Goal: Task Accomplishment & Management: Use online tool/utility

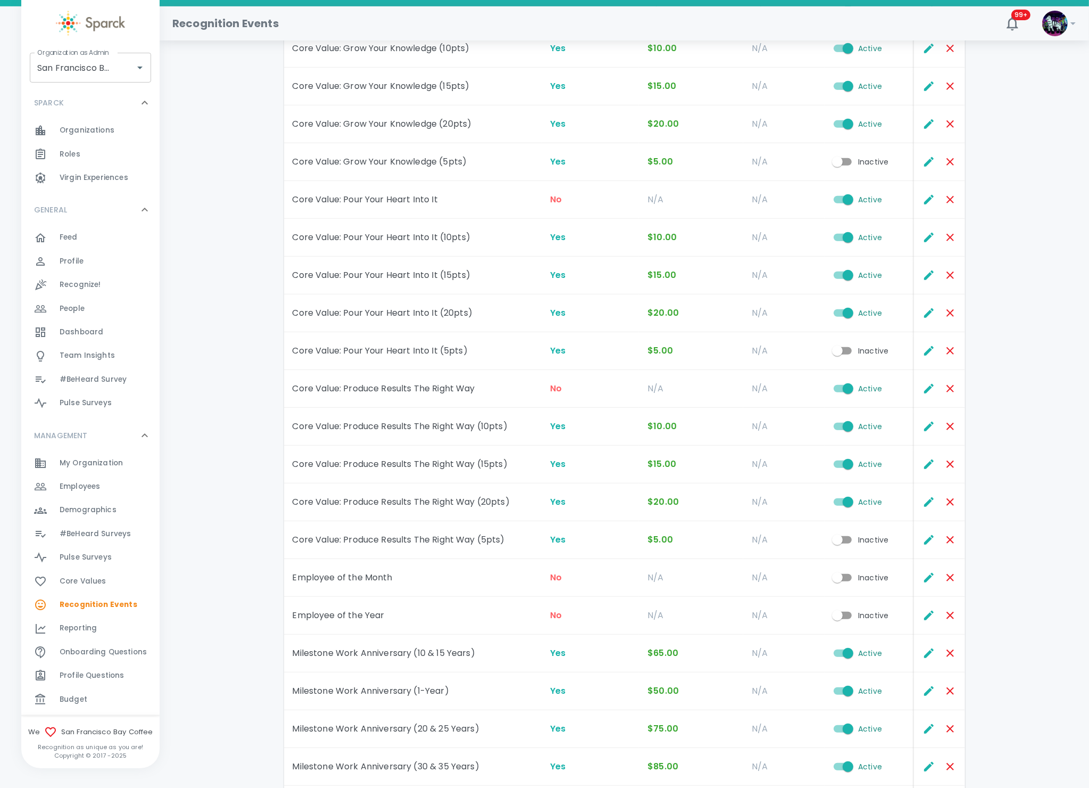
scroll to position [614, 0]
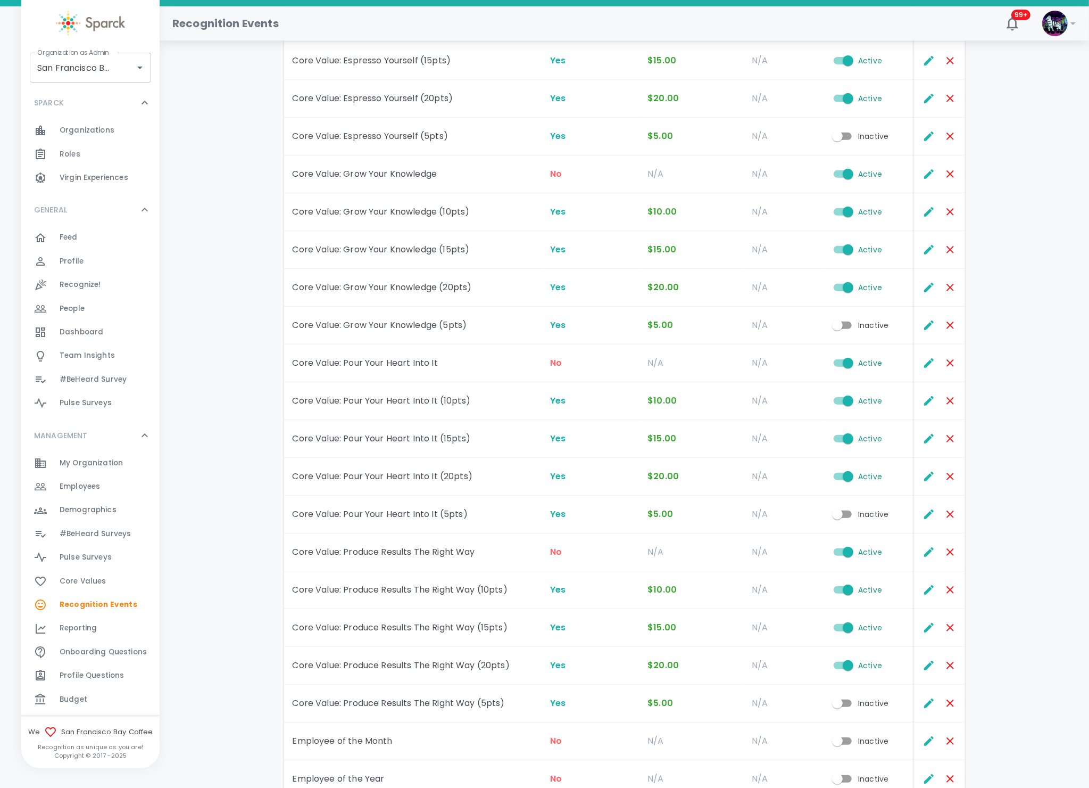
click at [228, 164] on div "Recognition Events Add Recognition Event ​ Event Offers Reward Reward Amount Ti…" at bounding box center [624, 283] width 904 height 1689
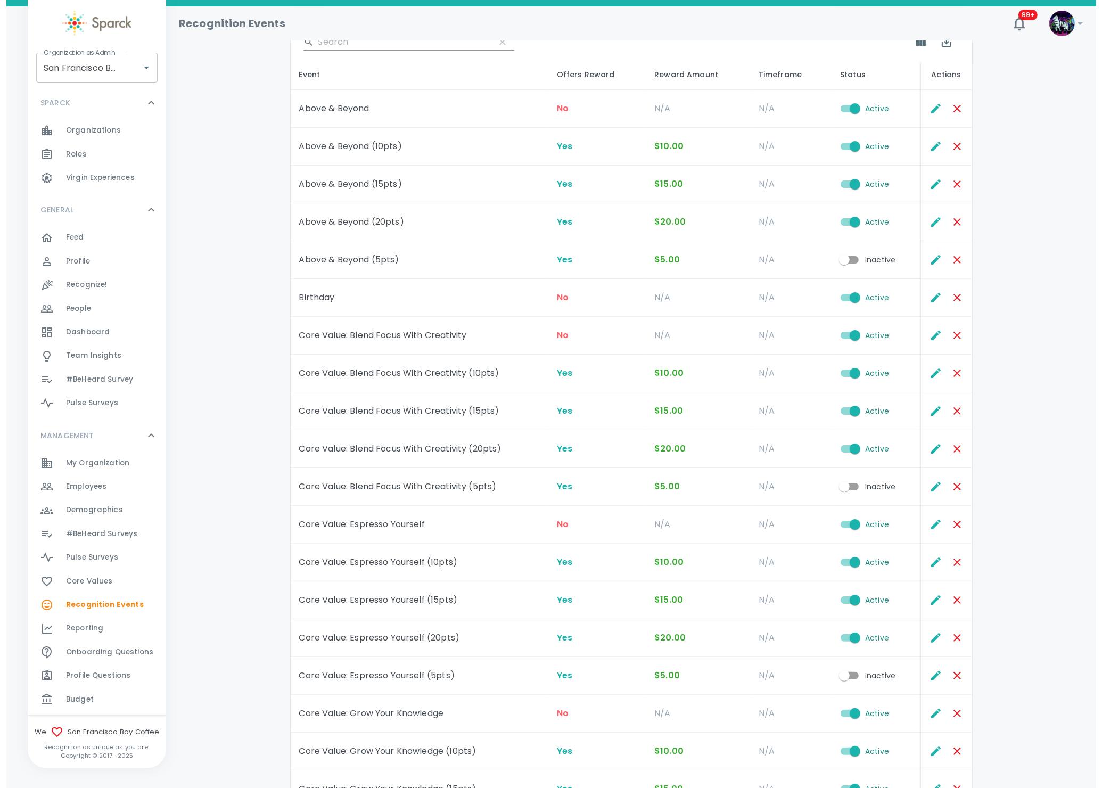
scroll to position [0, 0]
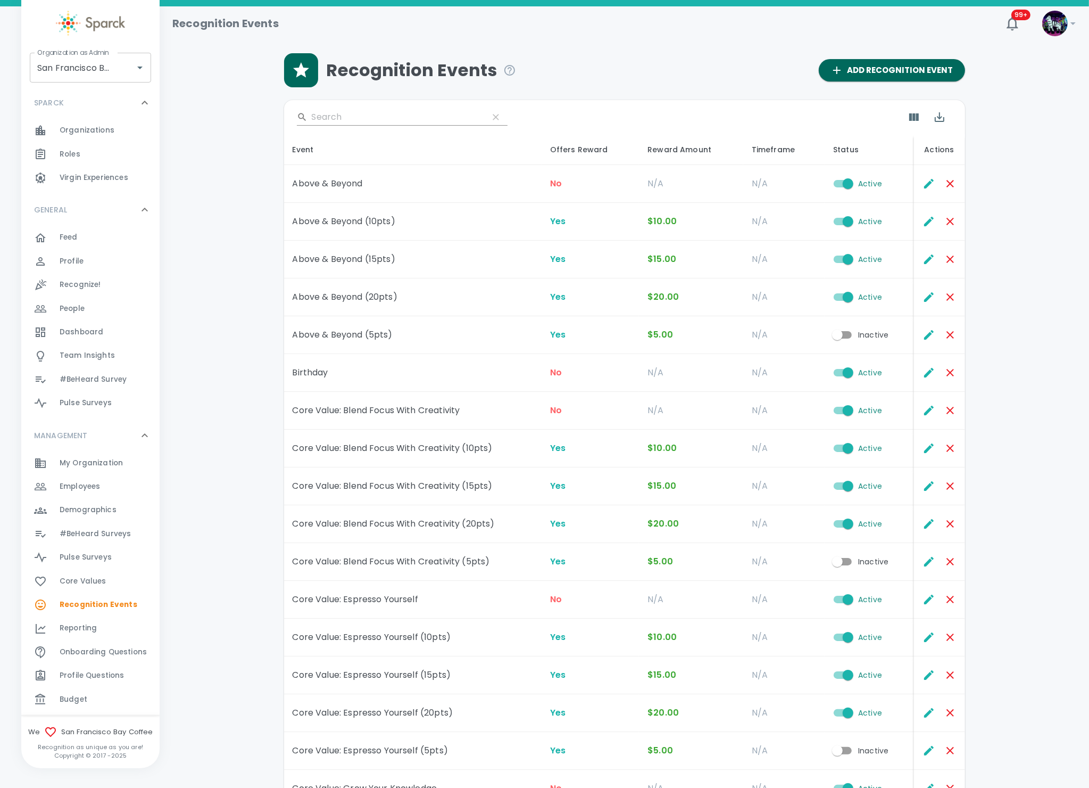
click at [72, 325] on span "Dashboard 0" at bounding box center [82, 332] width 44 height 15
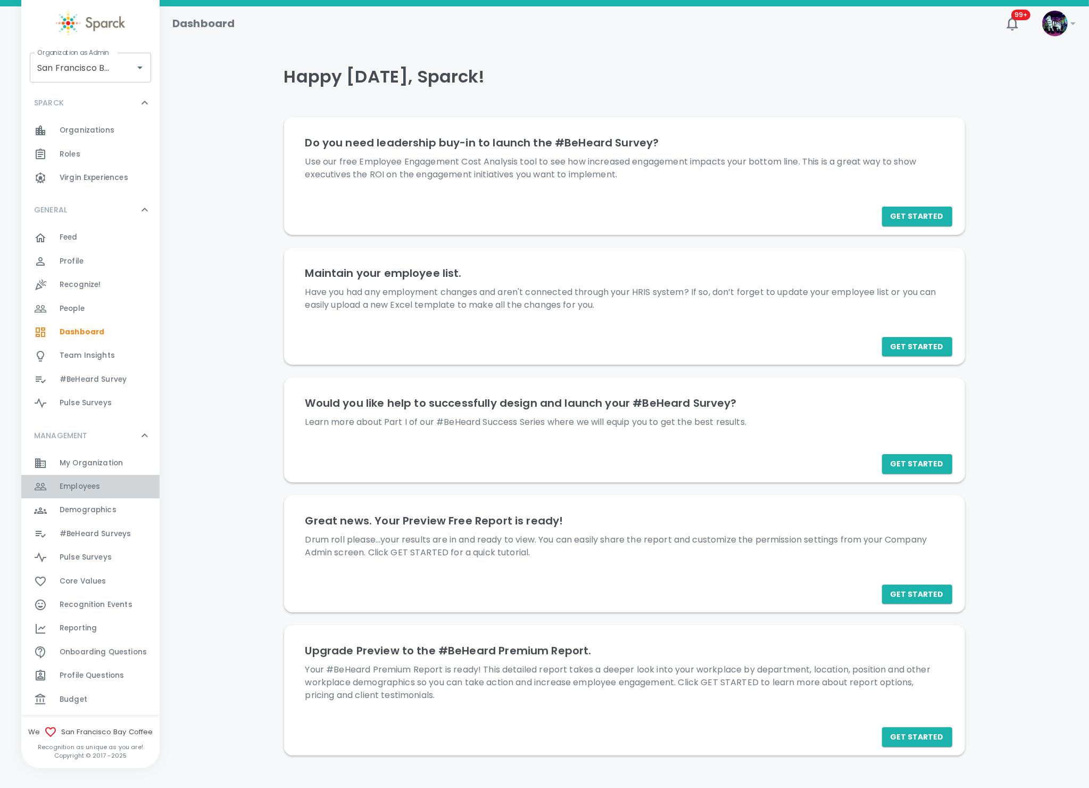
click at [108, 491] on div "Employees 0" at bounding box center [110, 486] width 100 height 15
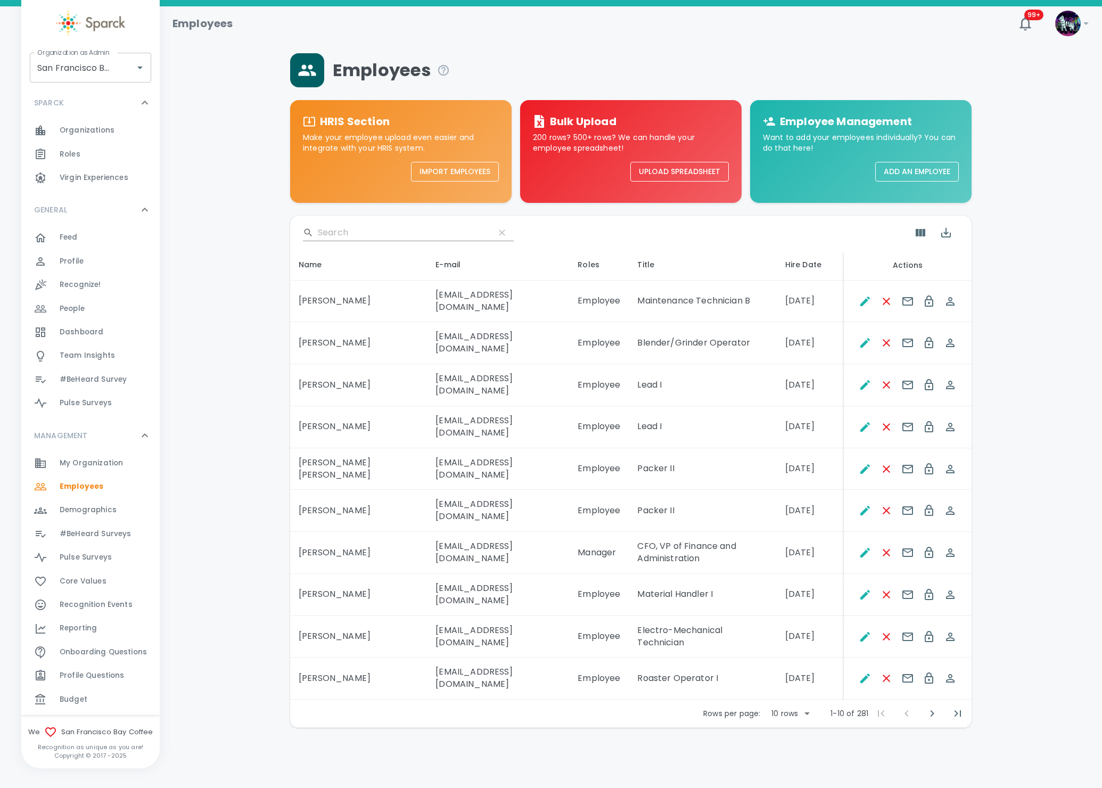
click at [338, 222] on div "​" at bounding box center [630, 233] width 681 height 34
click at [340, 230] on input "Search" at bounding box center [402, 232] width 168 height 17
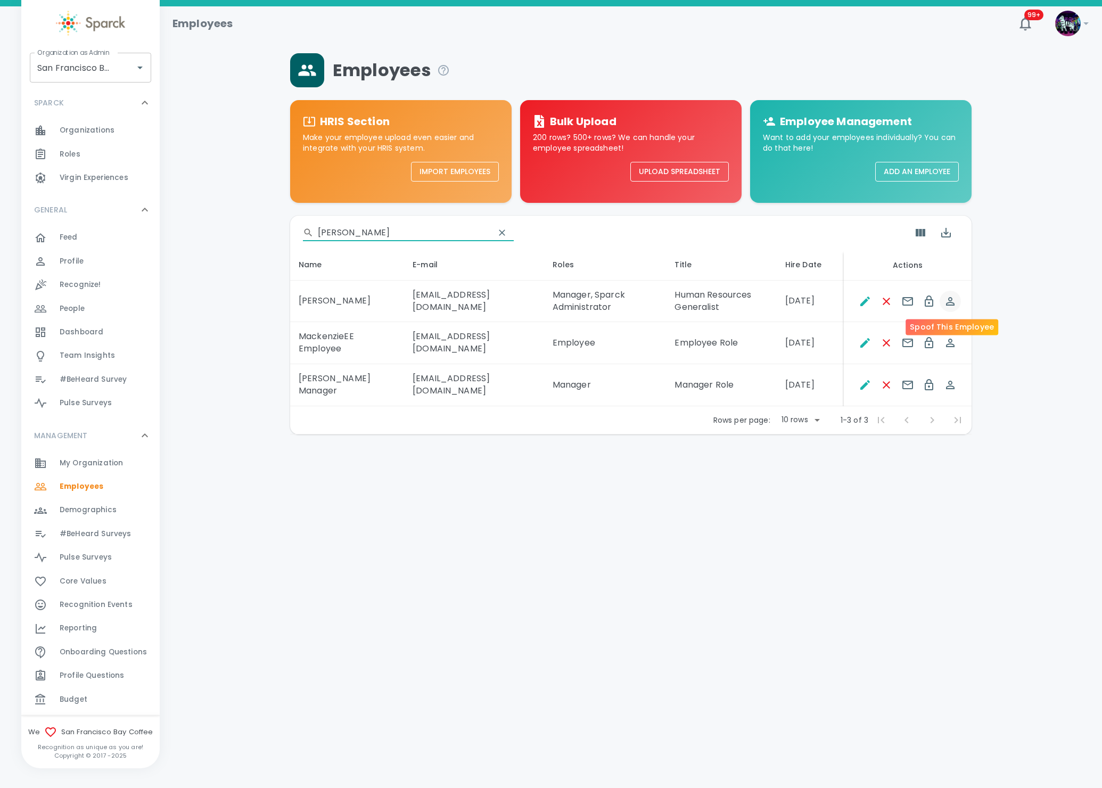
type input "[PERSON_NAME]"
click at [944, 300] on icon "Spoof This Employee" at bounding box center [950, 301] width 13 height 13
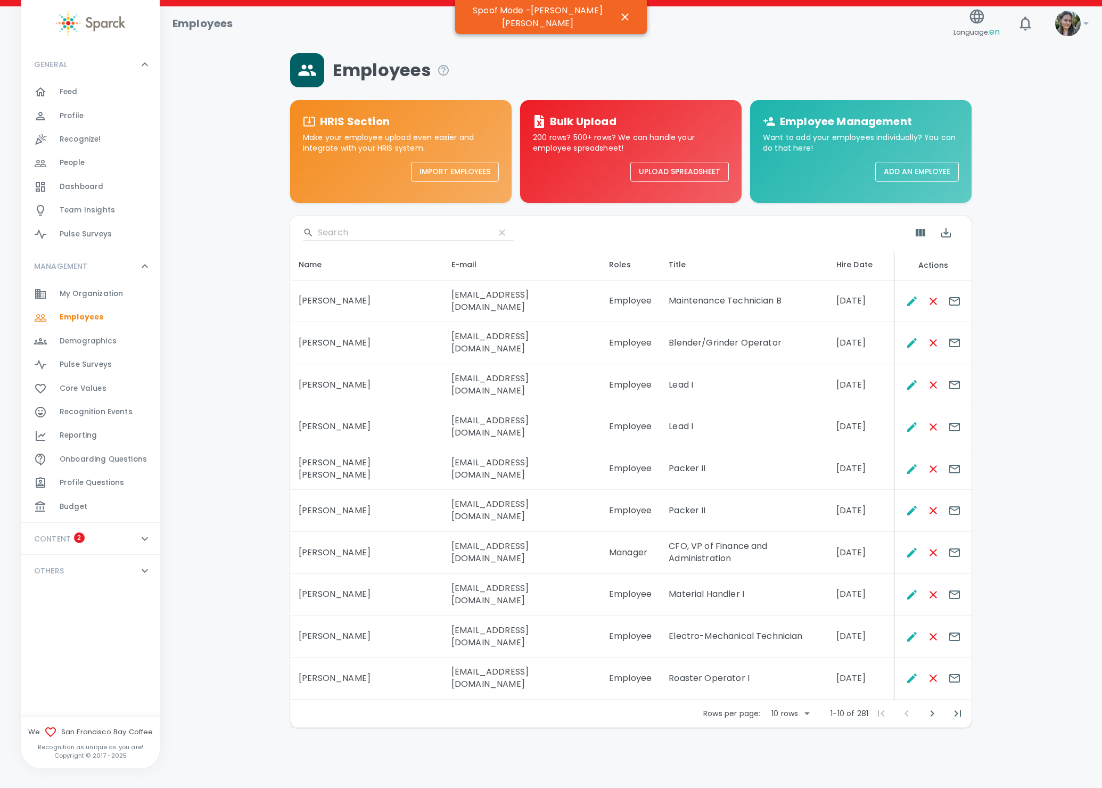
click at [369, 229] on input "Search" at bounding box center [402, 232] width 168 height 17
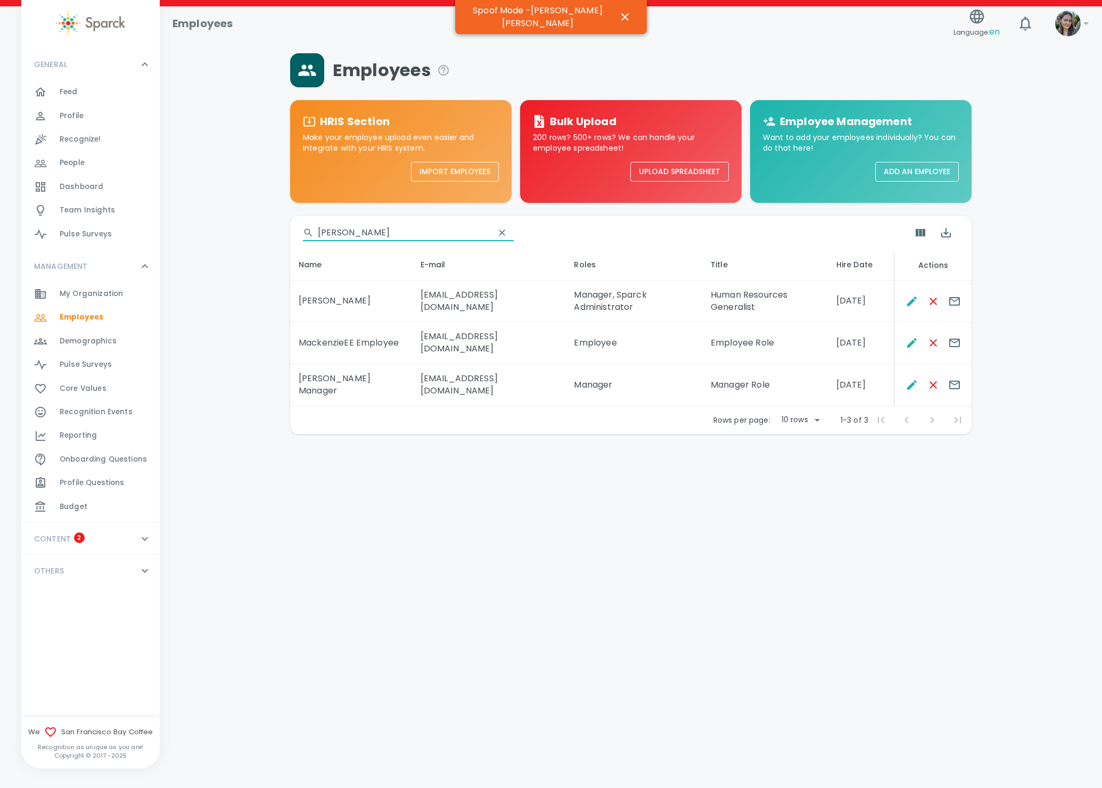
type input "[PERSON_NAME]"
click at [75, 178] on div "Dashboard 0" at bounding box center [90, 186] width 138 height 23
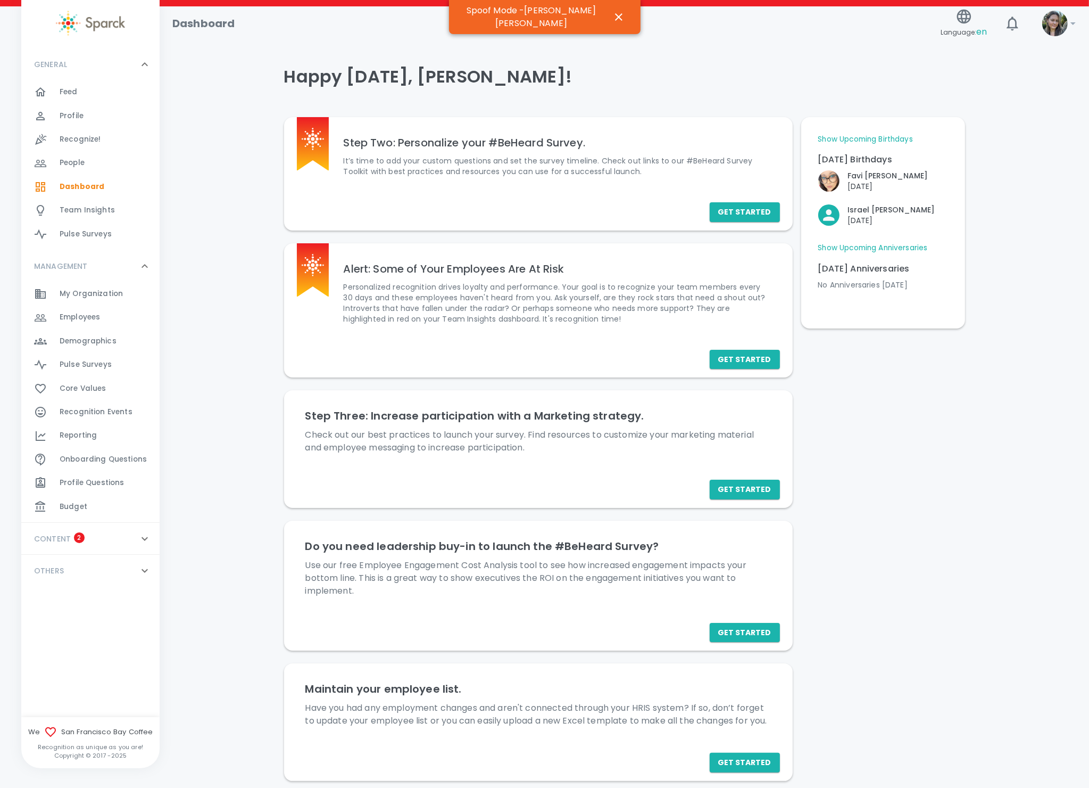
click at [882, 137] on link "Show Upcoming Birthdays" at bounding box center [866, 139] width 95 height 11
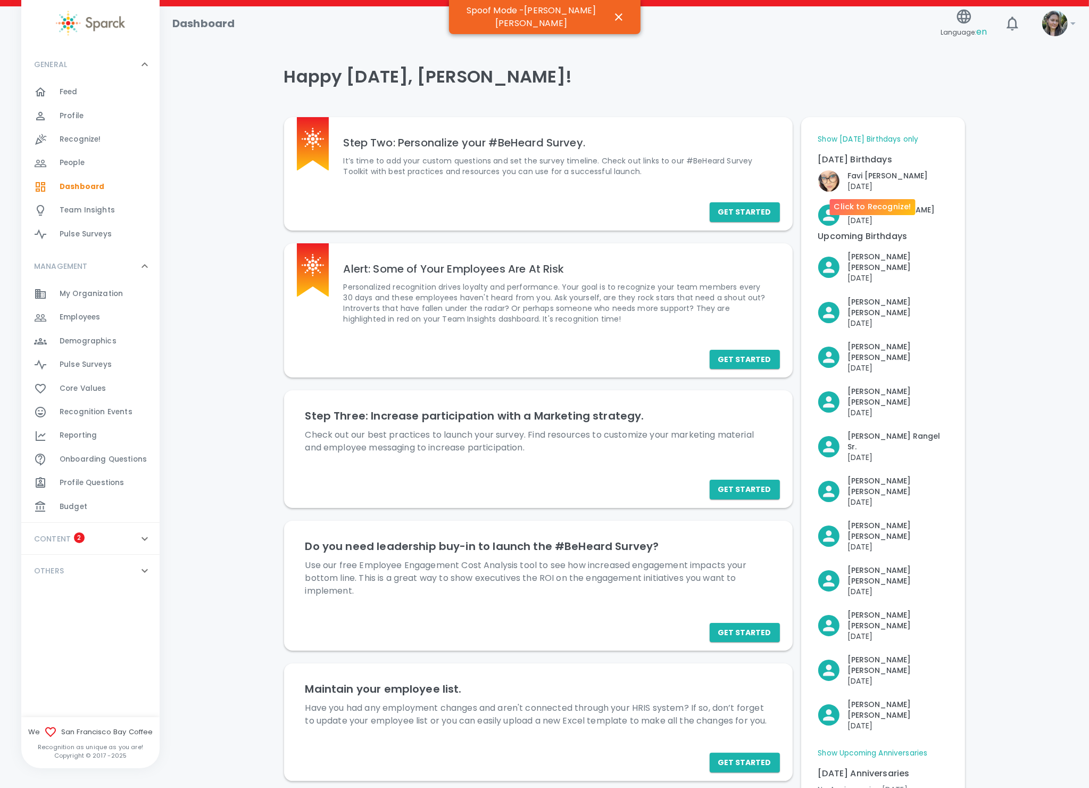
click at [851, 180] on p "Favi Ruiz" at bounding box center [888, 175] width 80 height 11
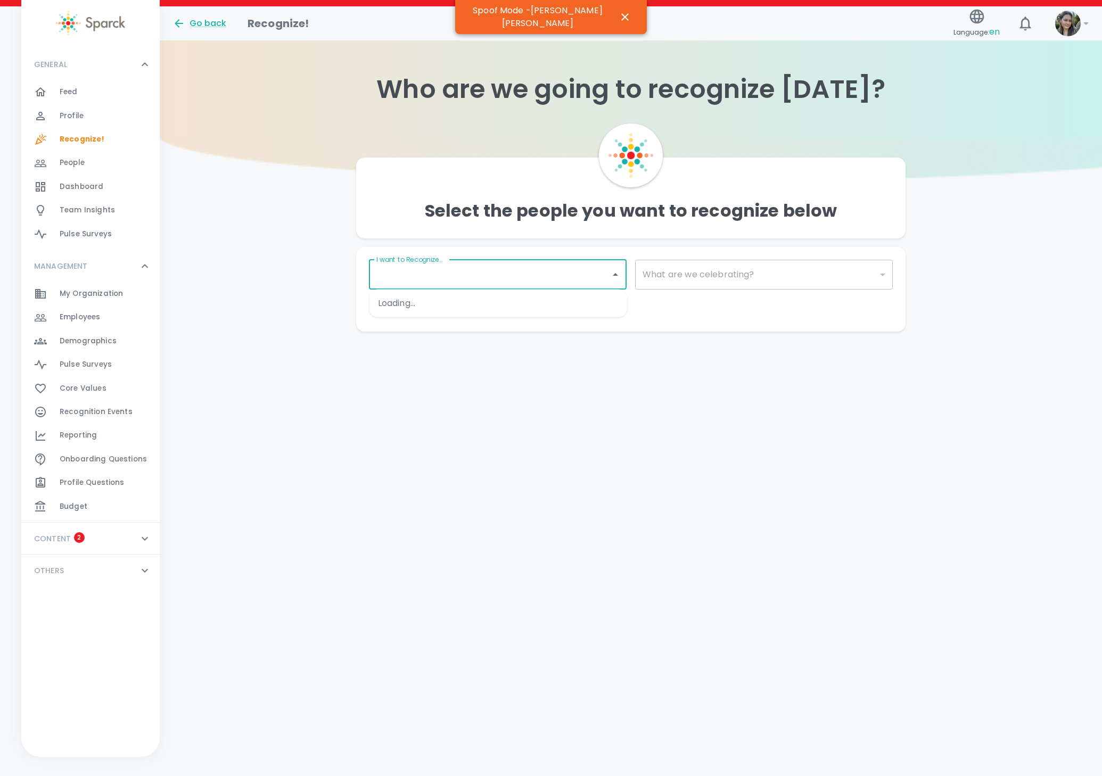
click at [530, 283] on input "I want to Recognize..." at bounding box center [490, 275] width 232 height 20
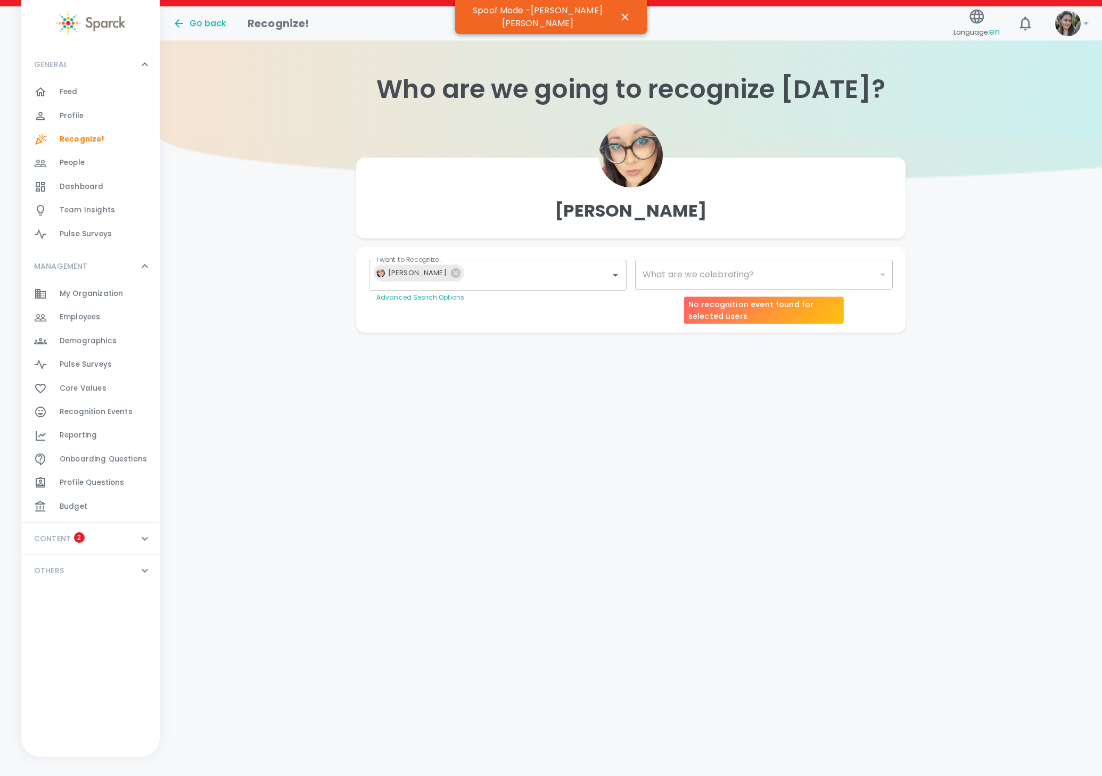
click at [690, 271] on div "What are we celebrating? ​ What are we celebrating?" at bounding box center [764, 275] width 258 height 30
type input "2072"
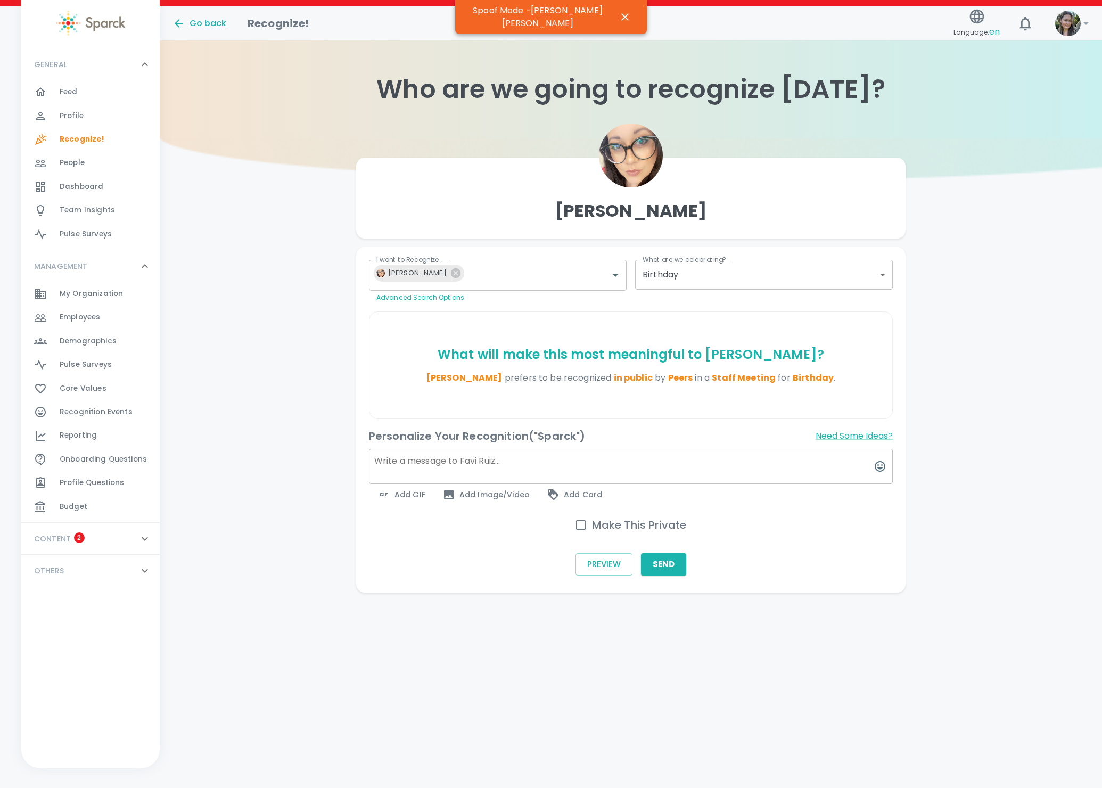
click at [886, 271] on body "Skip Navigation Go back Recognize! Language: en ! GENERAL 0 Feed 0 Profile 0 Re…" at bounding box center [551, 317] width 1102 height 635
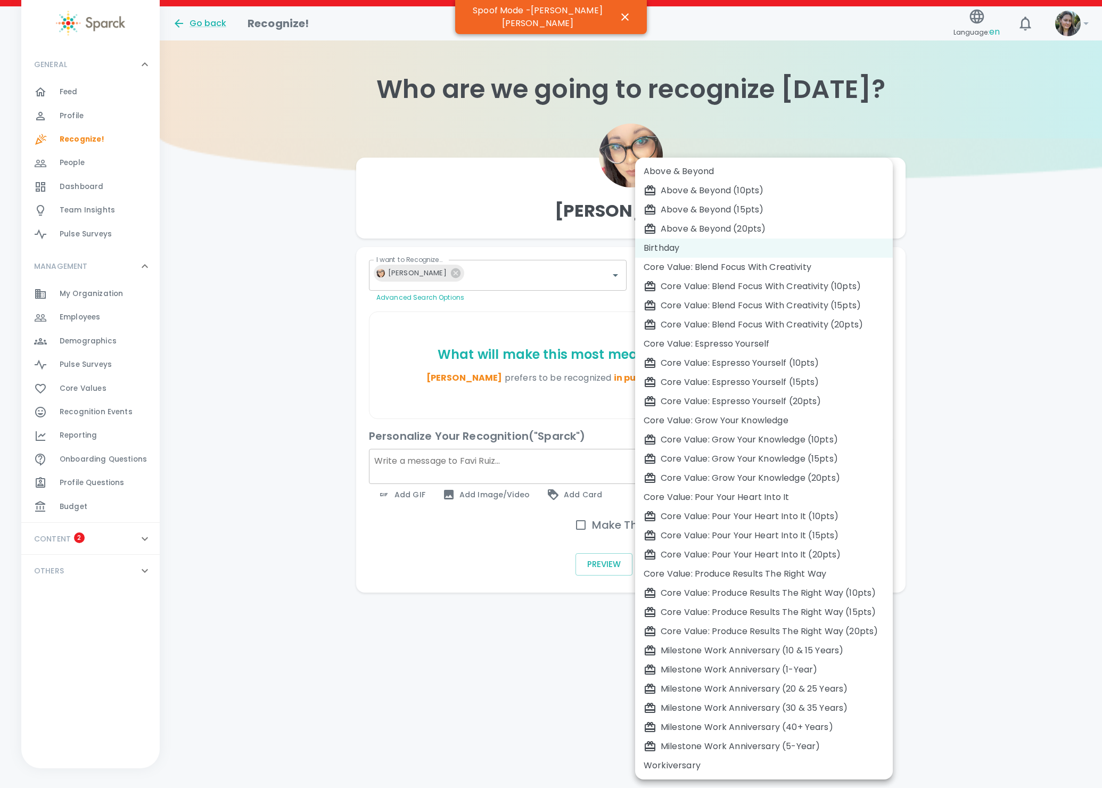
click at [539, 686] on div at bounding box center [551, 394] width 1102 height 788
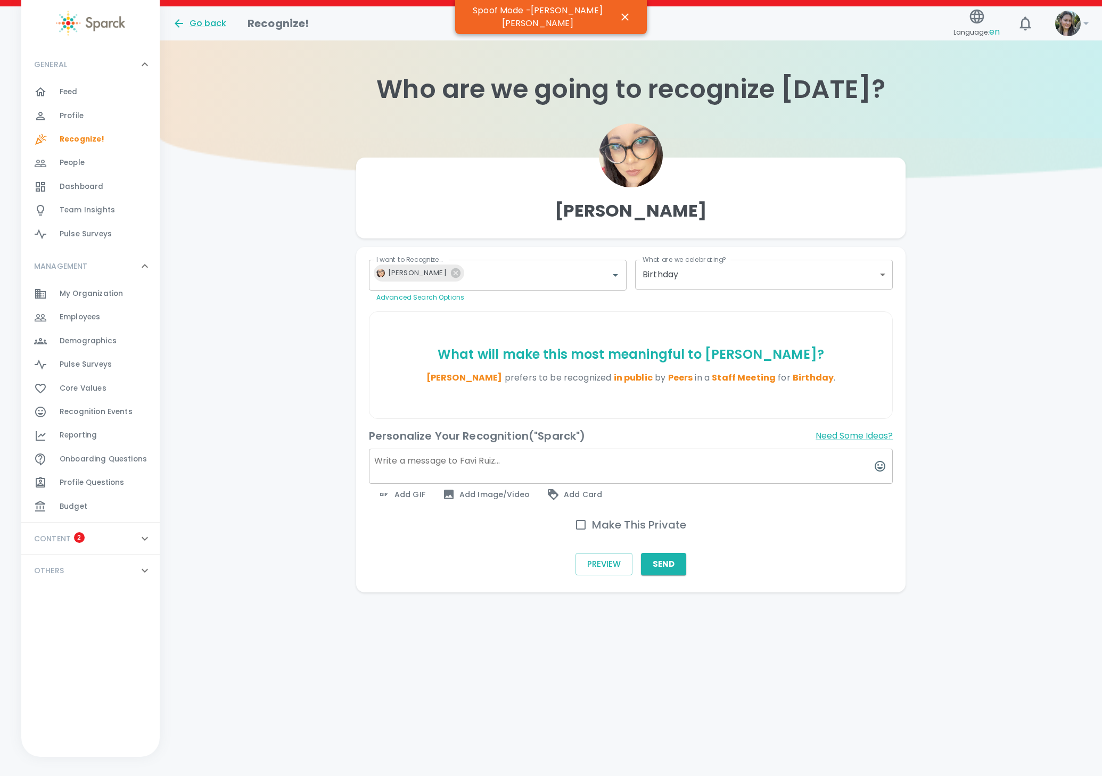
click at [200, 15] on div "Go back" at bounding box center [201, 20] width 75 height 22
click at [199, 23] on div "Go back" at bounding box center [199, 23] width 54 height 13
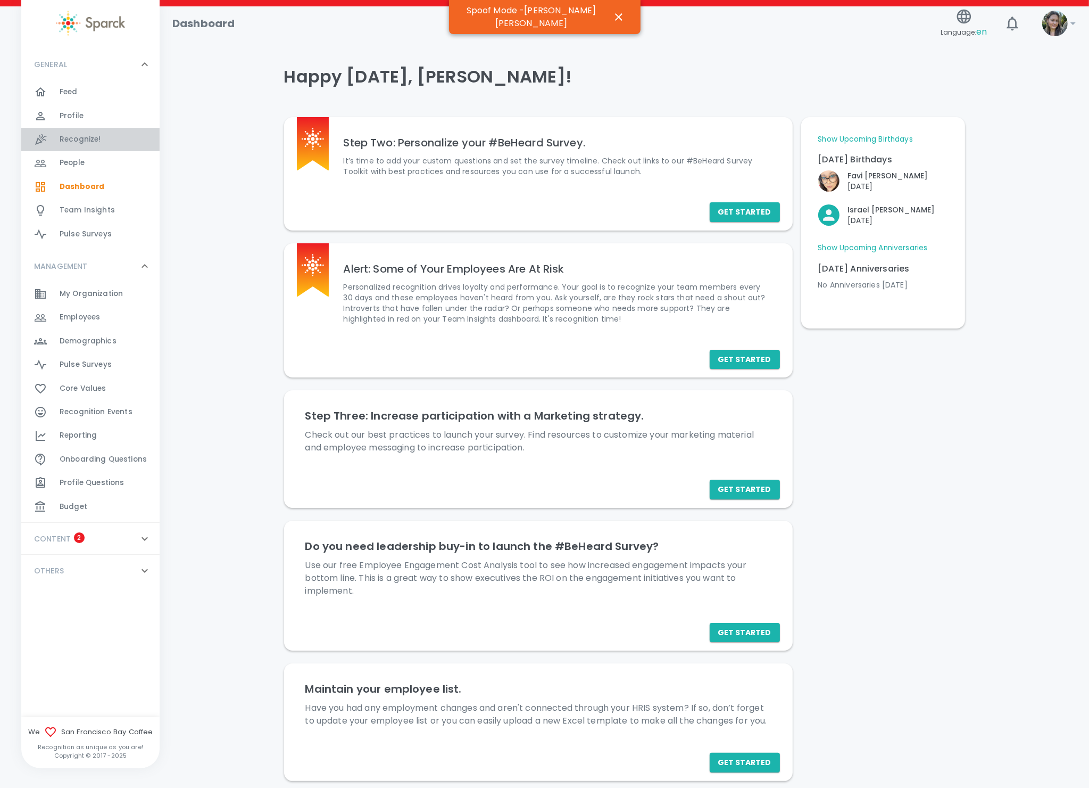
click at [85, 136] on span "Recognize!" at bounding box center [81, 139] width 42 height 11
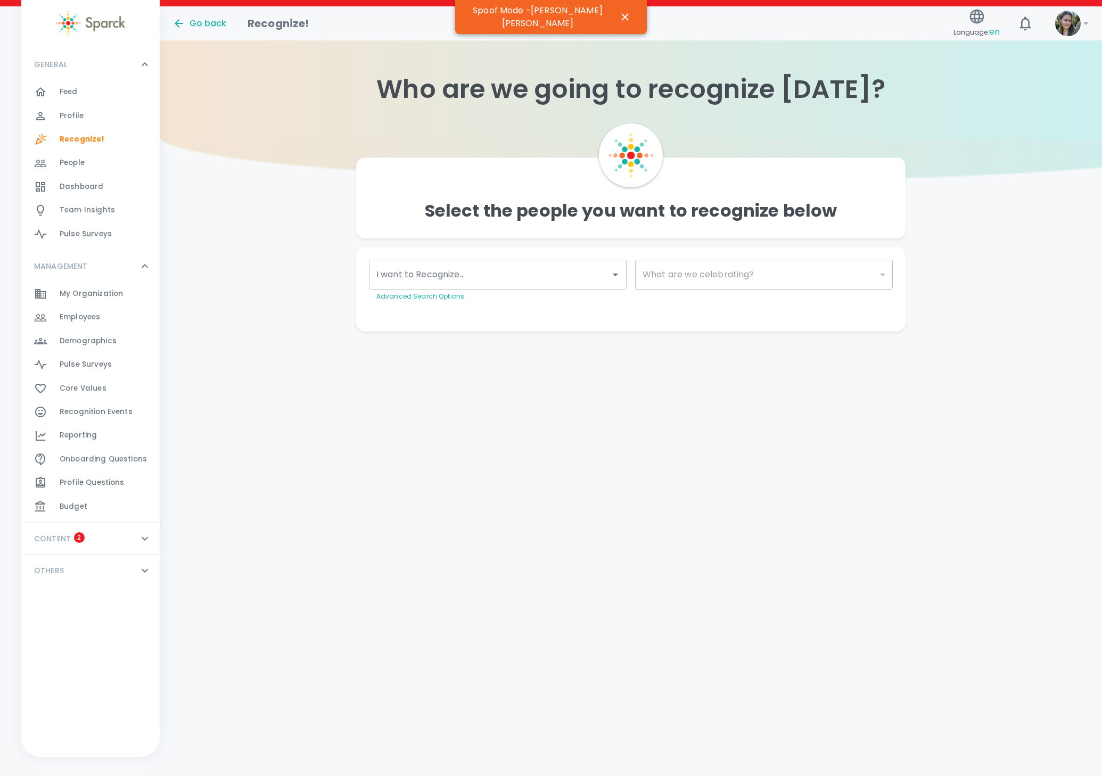
click at [592, 284] on div "I want to Recognize..." at bounding box center [498, 275] width 258 height 30
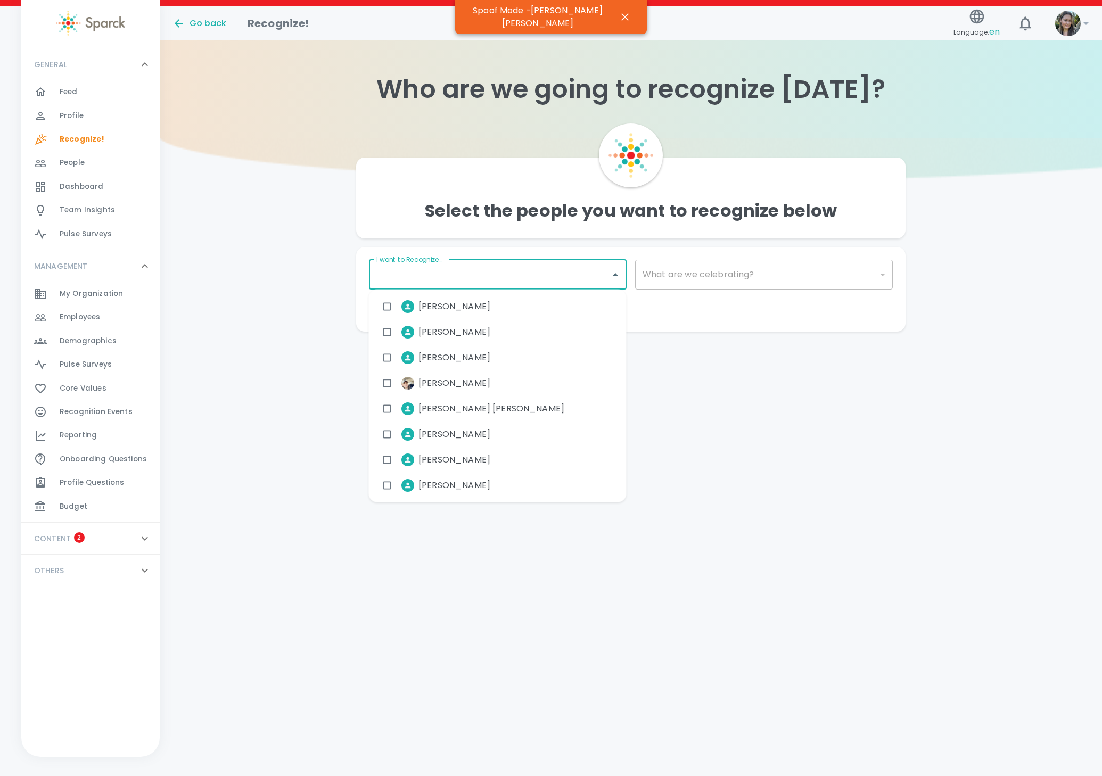
click at [437, 381] on span "[PERSON_NAME]" at bounding box center [454, 383] width 72 height 13
checkbox input "true"
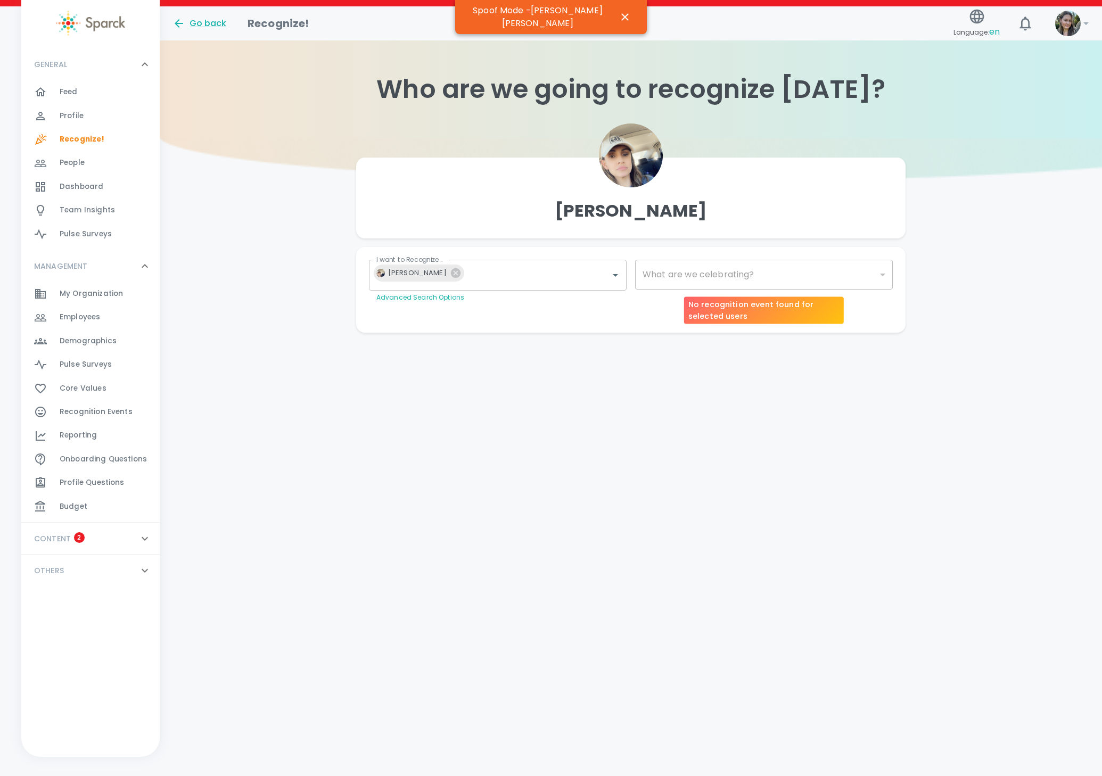
click at [679, 284] on div "​" at bounding box center [764, 275] width 258 height 30
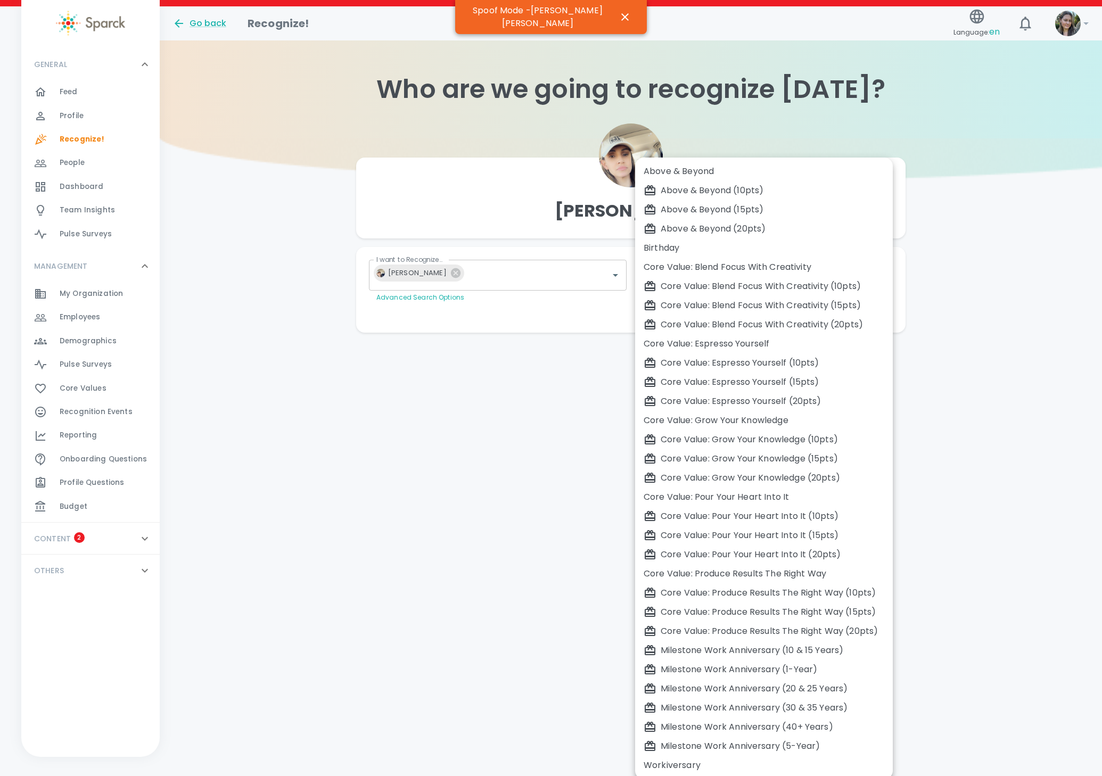
click at [663, 280] on body "Skip Navigation Go back Recognize! Language: en ! GENERAL 0 Feed 0 Profile 0 Re…" at bounding box center [551, 187] width 1102 height 375
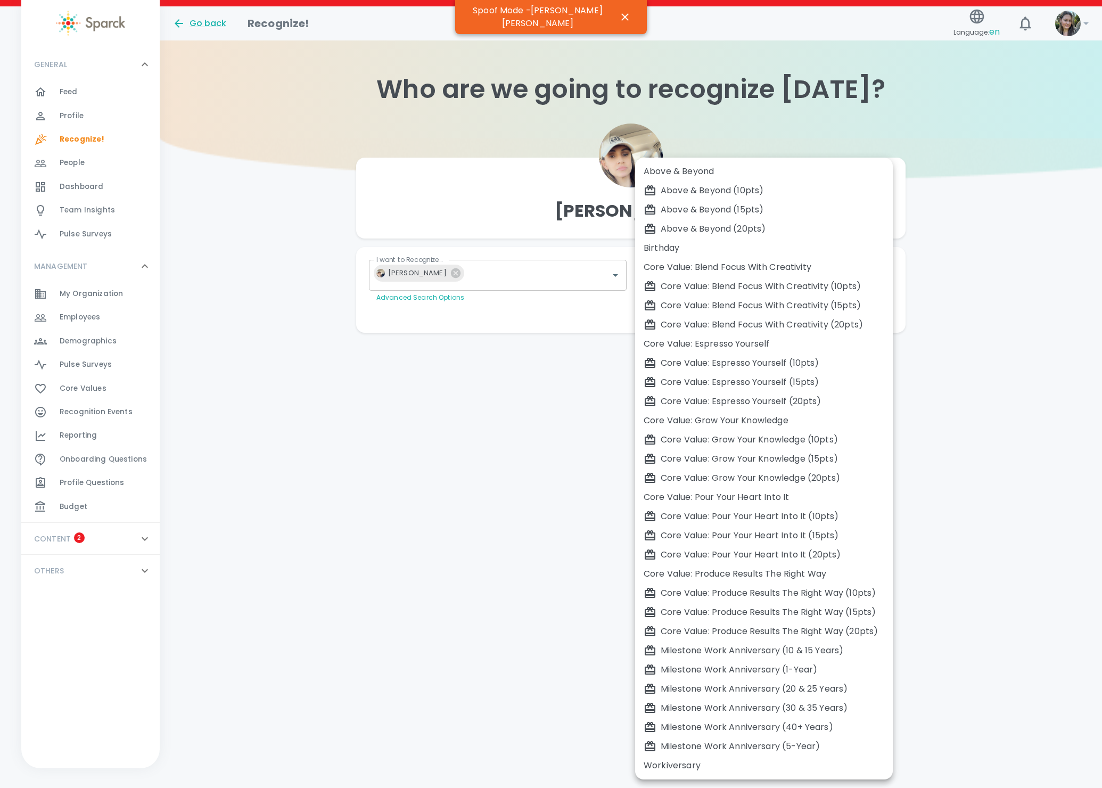
click at [434, 414] on div at bounding box center [551, 394] width 1102 height 788
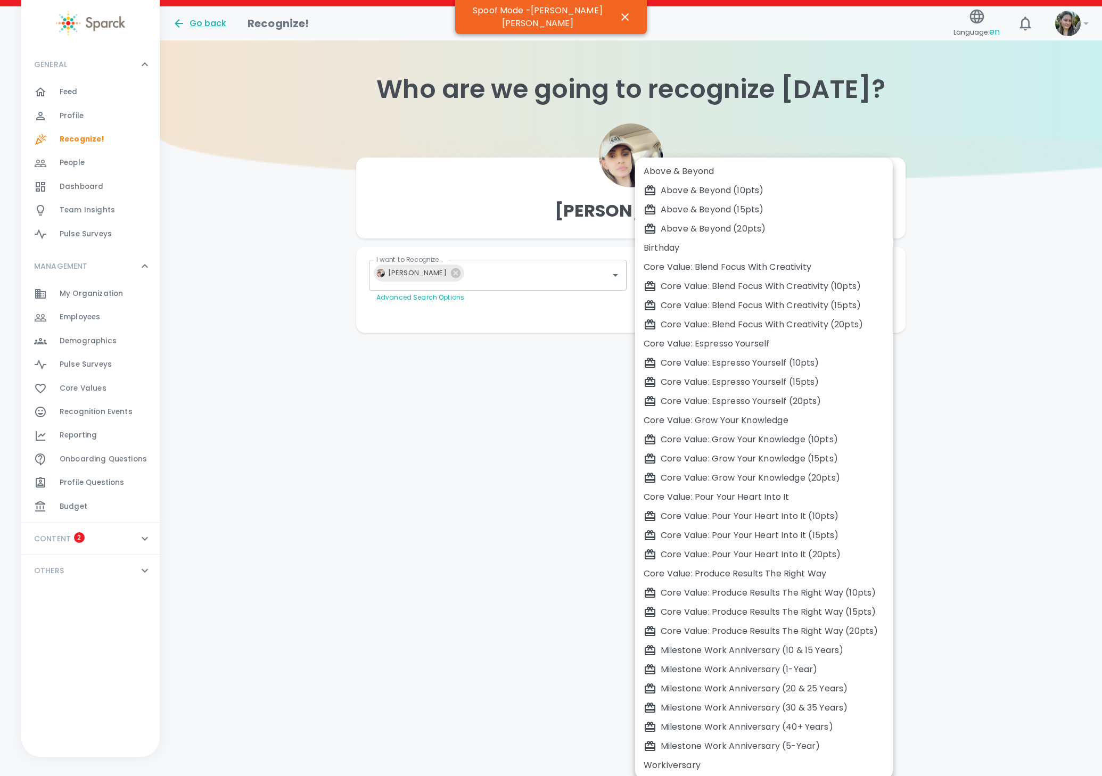
click at [675, 283] on body "Skip Navigation Go back Recognize! Language: en ! GENERAL 0 Feed 0 Profile 0 Re…" at bounding box center [551, 187] width 1102 height 375
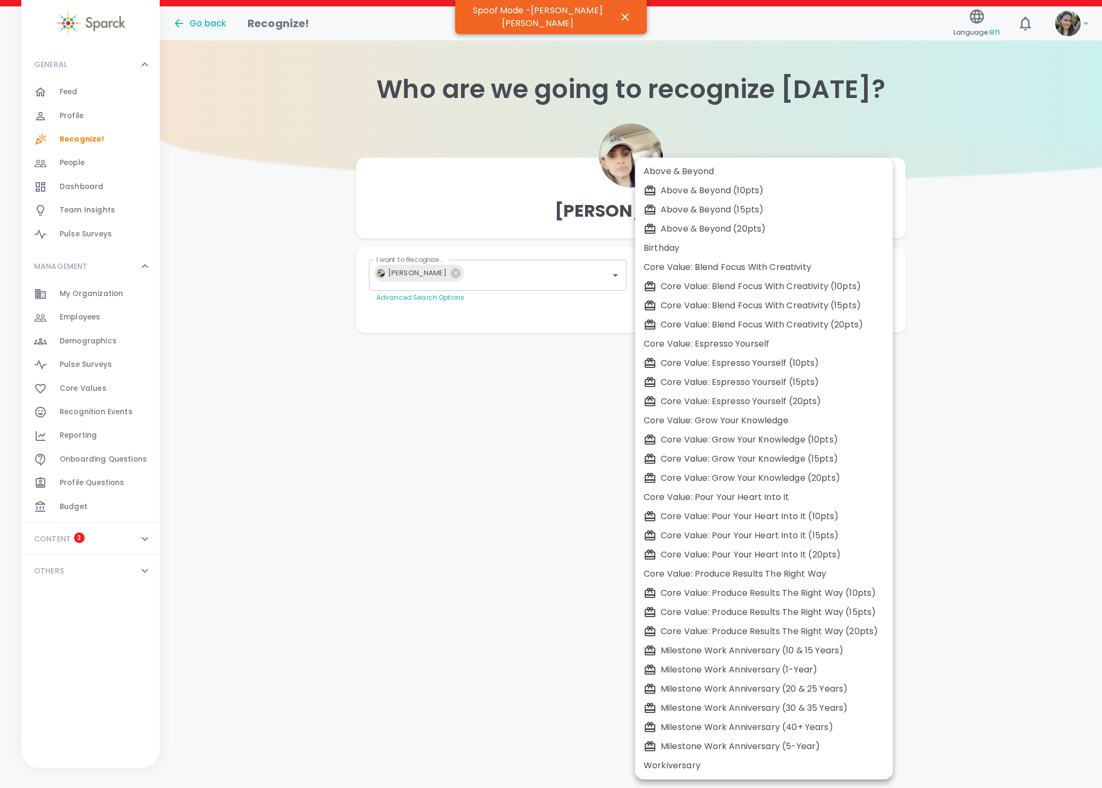
click at [678, 281] on div "Core Value: Blend Focus With Creativity (10pts)" at bounding box center [763, 286] width 241 height 13
type input "2186"
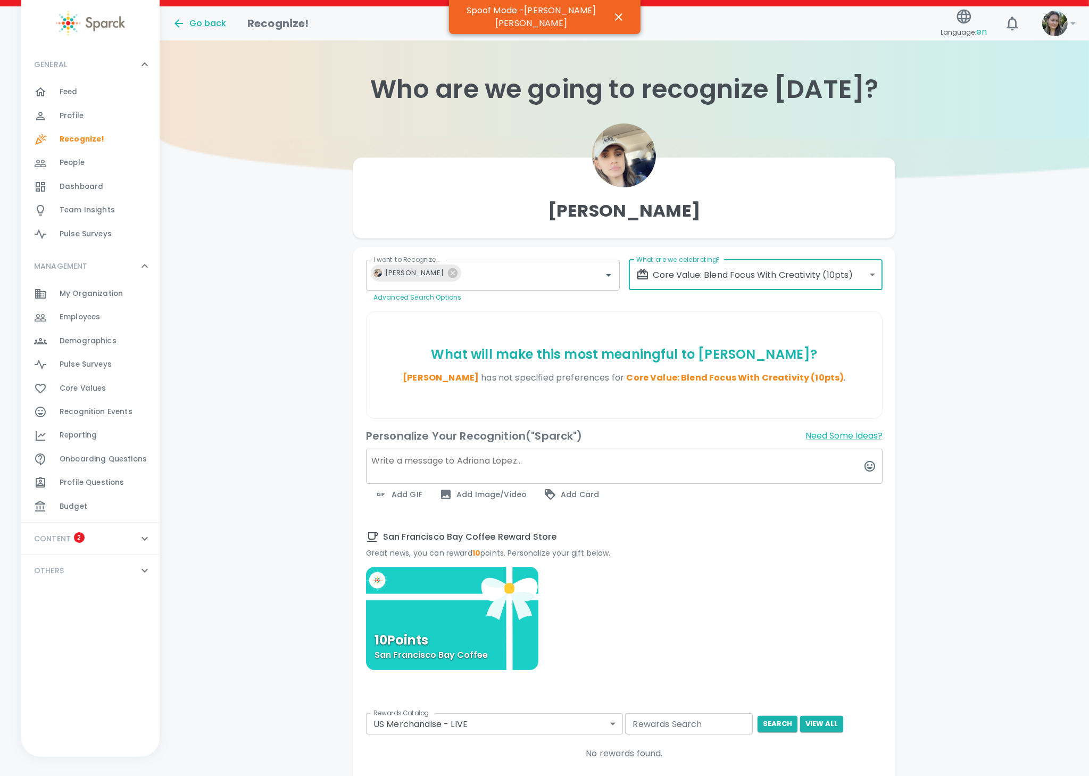
click at [564, 724] on body "Skip Navigation Go back Recognize! Language: en ! GENERAL 0 Feed 0 Profile 0 Re…" at bounding box center [544, 460] width 1089 height 920
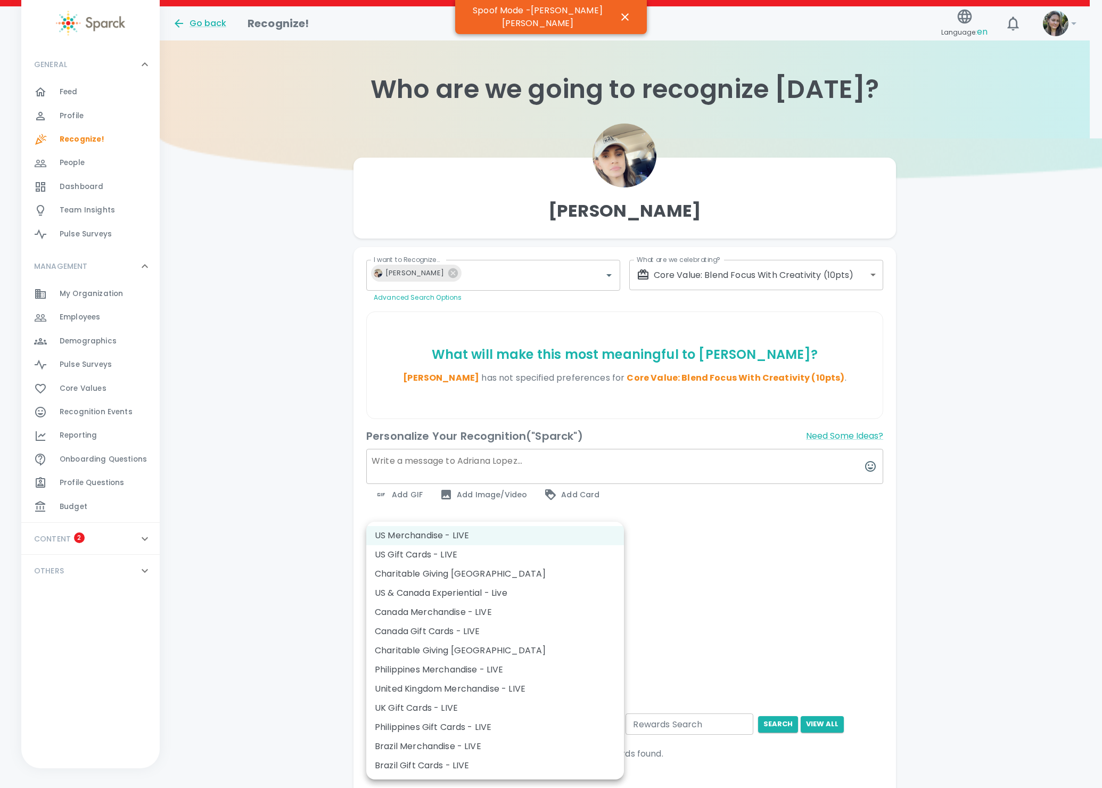
click at [470, 550] on li "US Gift Cards - LIVE" at bounding box center [495, 554] width 258 height 19
type input "877"
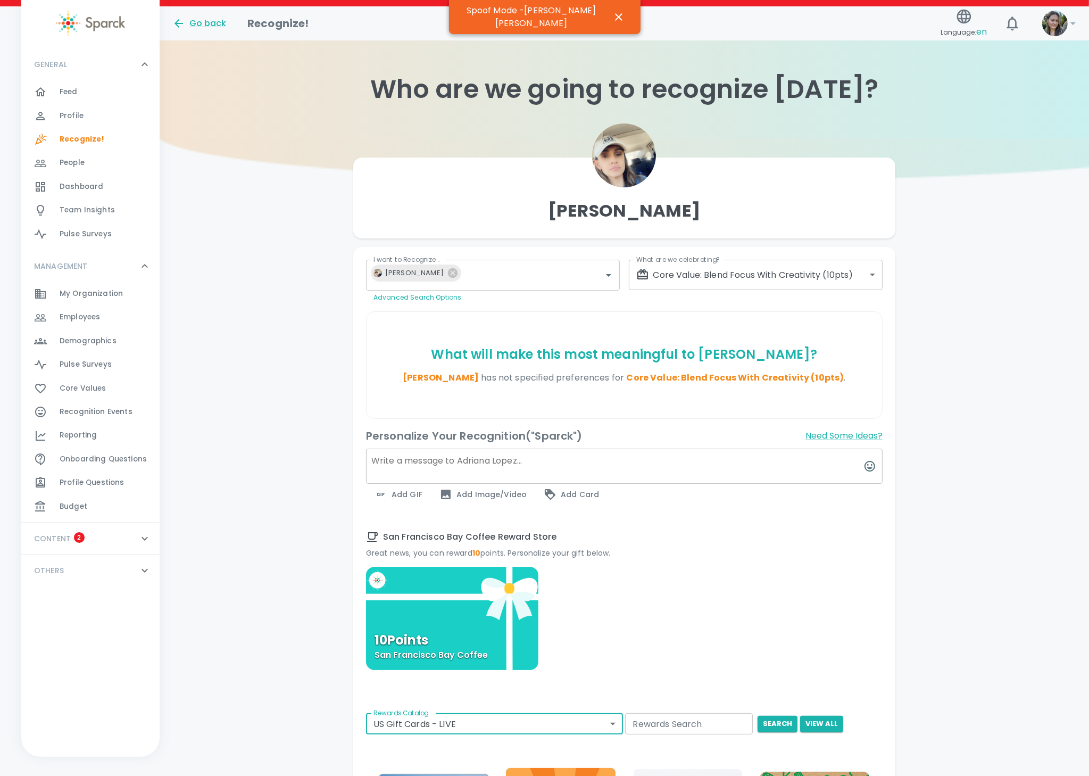
click at [536, 463] on textarea at bounding box center [624, 466] width 517 height 35
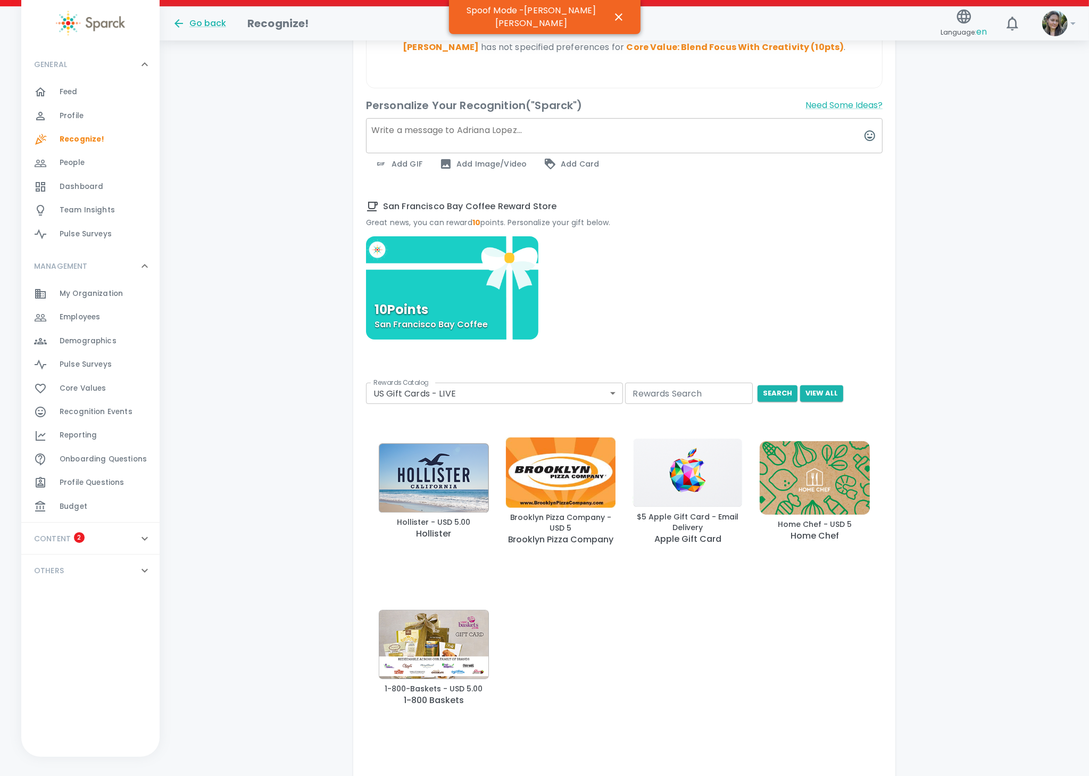
scroll to position [208, 0]
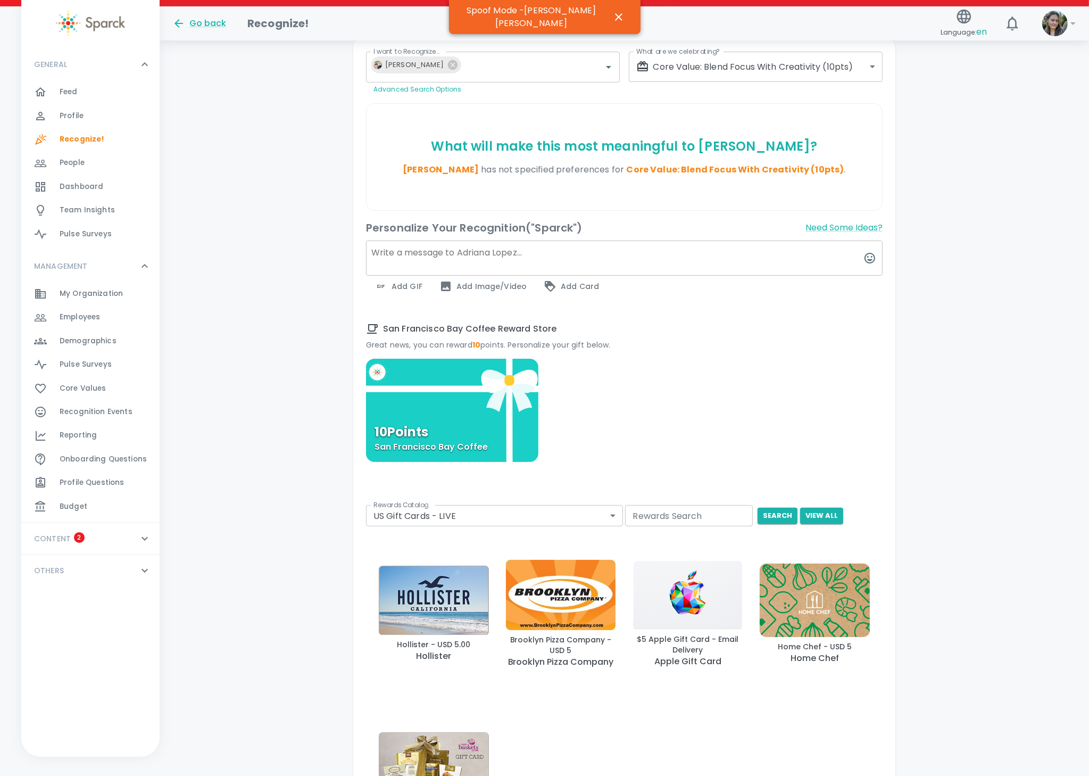
click at [108, 410] on span "Recognition Events" at bounding box center [96, 412] width 73 height 11
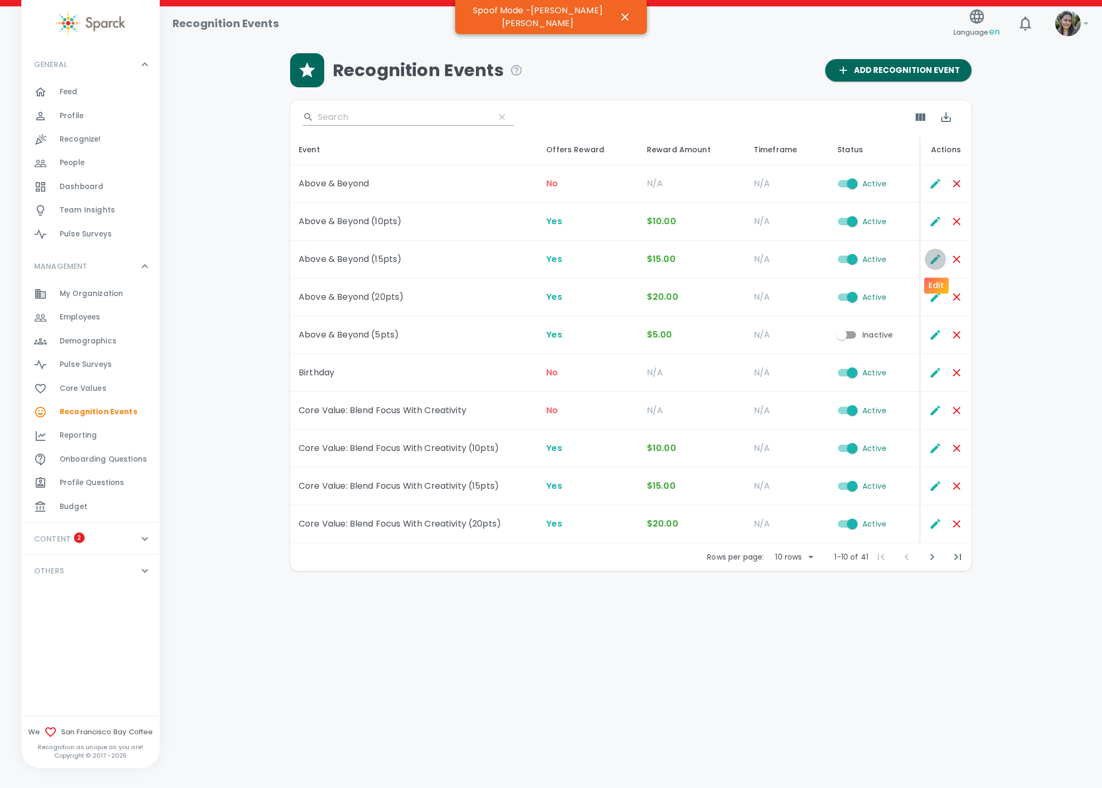
click at [930, 257] on icon "Edit" at bounding box center [935, 259] width 13 height 13
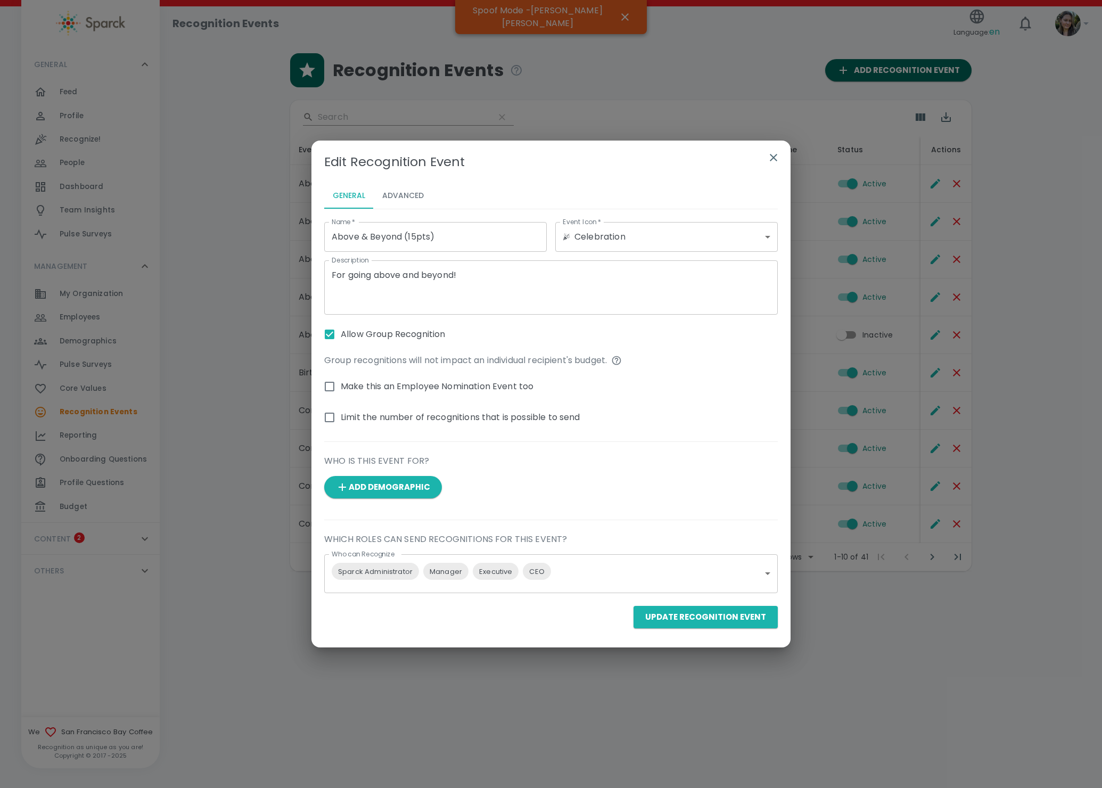
click at [392, 194] on button "Advanced" at bounding box center [403, 196] width 59 height 26
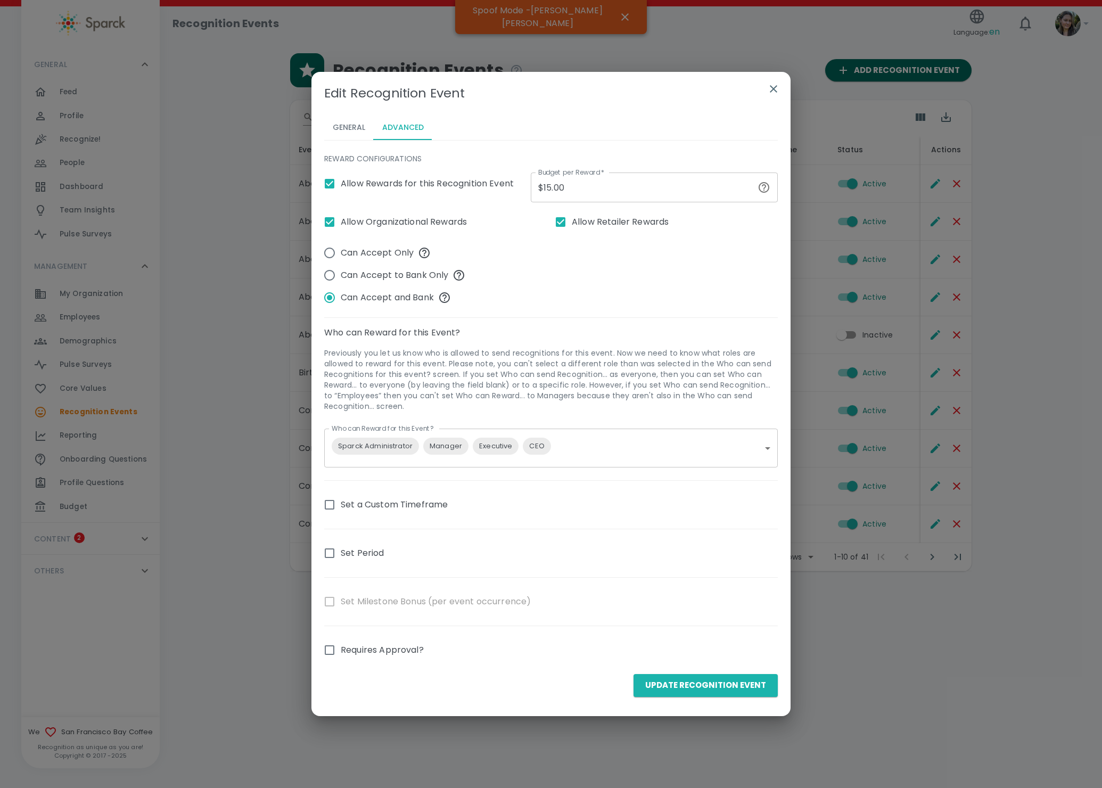
click at [771, 88] on icon "button" at bounding box center [773, 88] width 13 height 13
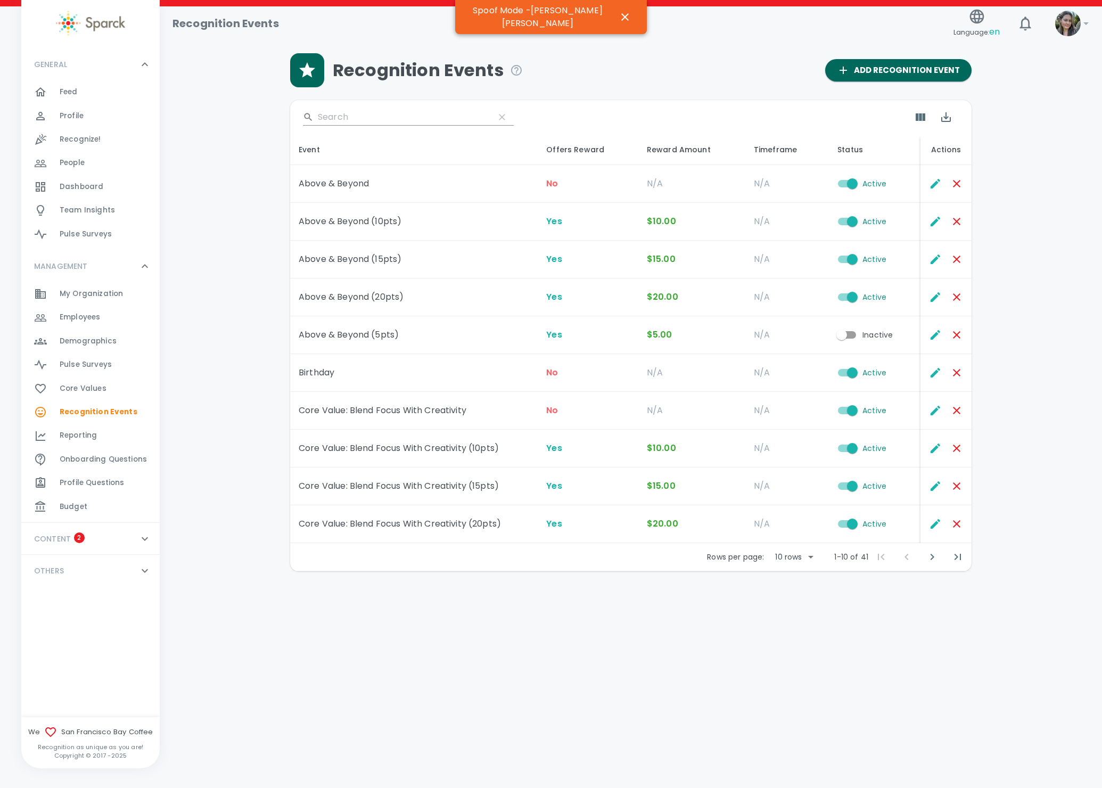
click at [92, 141] on span "Recognize!" at bounding box center [81, 139] width 42 height 11
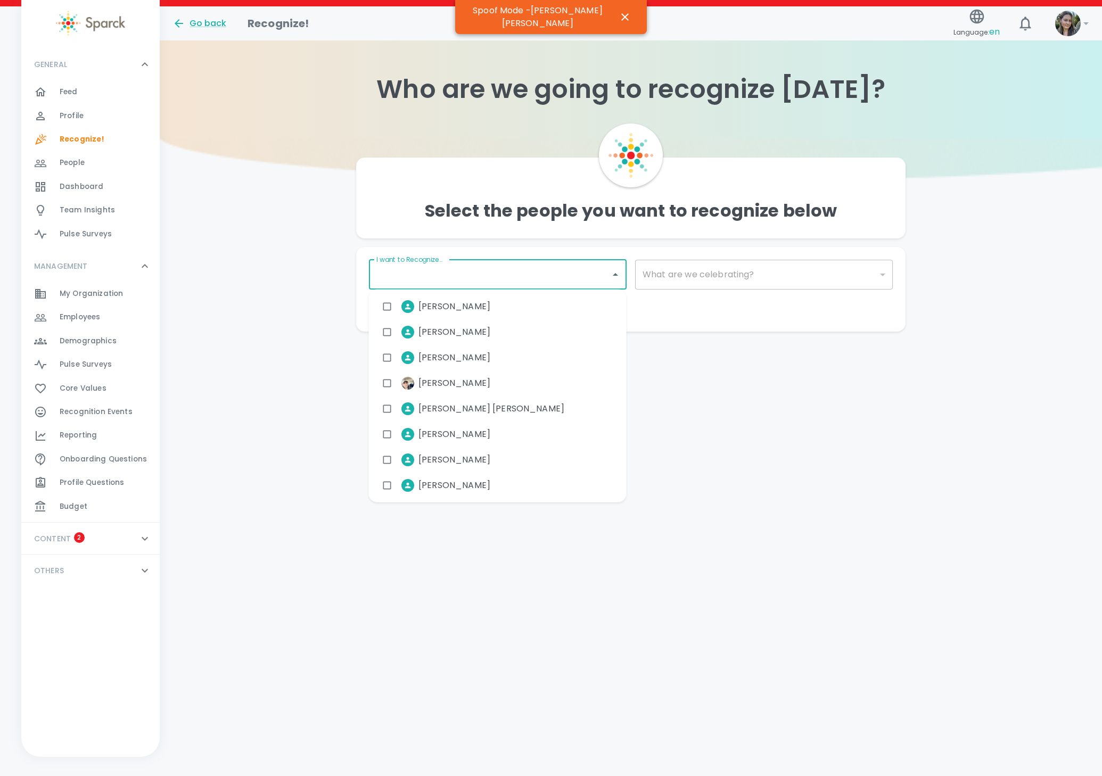
click at [484, 273] on input "I want to Recognize..." at bounding box center [490, 275] width 232 height 20
click at [429, 379] on span "[PERSON_NAME]" at bounding box center [454, 383] width 72 height 13
checkbox input "true"
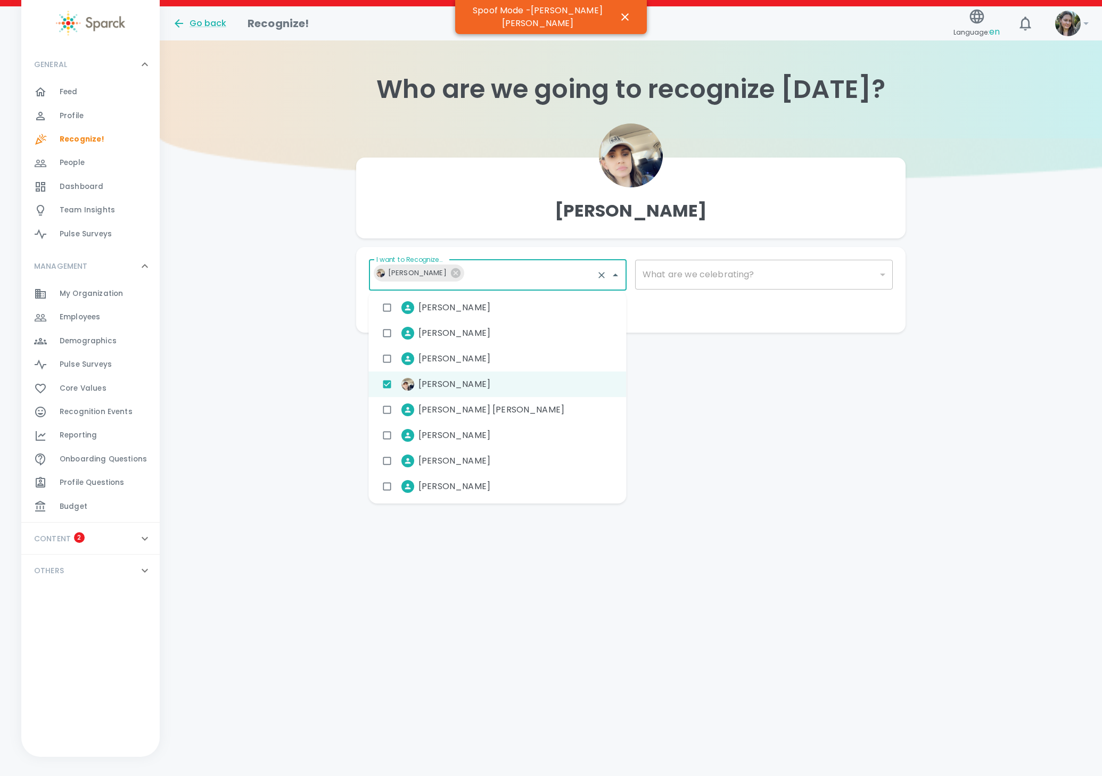
click at [705, 290] on div "What are we celebrating? ​ What are we celebrating?" at bounding box center [759, 277] width 266 height 52
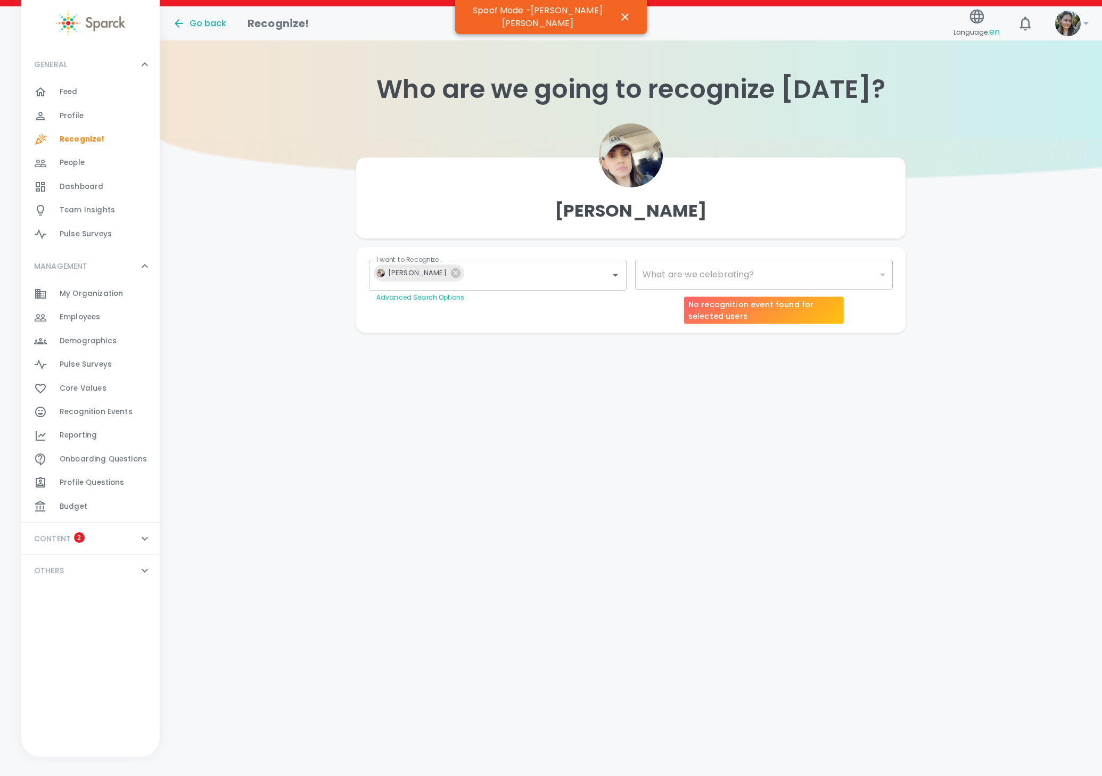
click at [701, 276] on div "​" at bounding box center [764, 275] width 258 height 30
click at [655, 276] on body "Skip Navigation Go back Recognize! Language: en ! GENERAL 0 Feed 0 Profile 0 Re…" at bounding box center [551, 187] width 1102 height 375
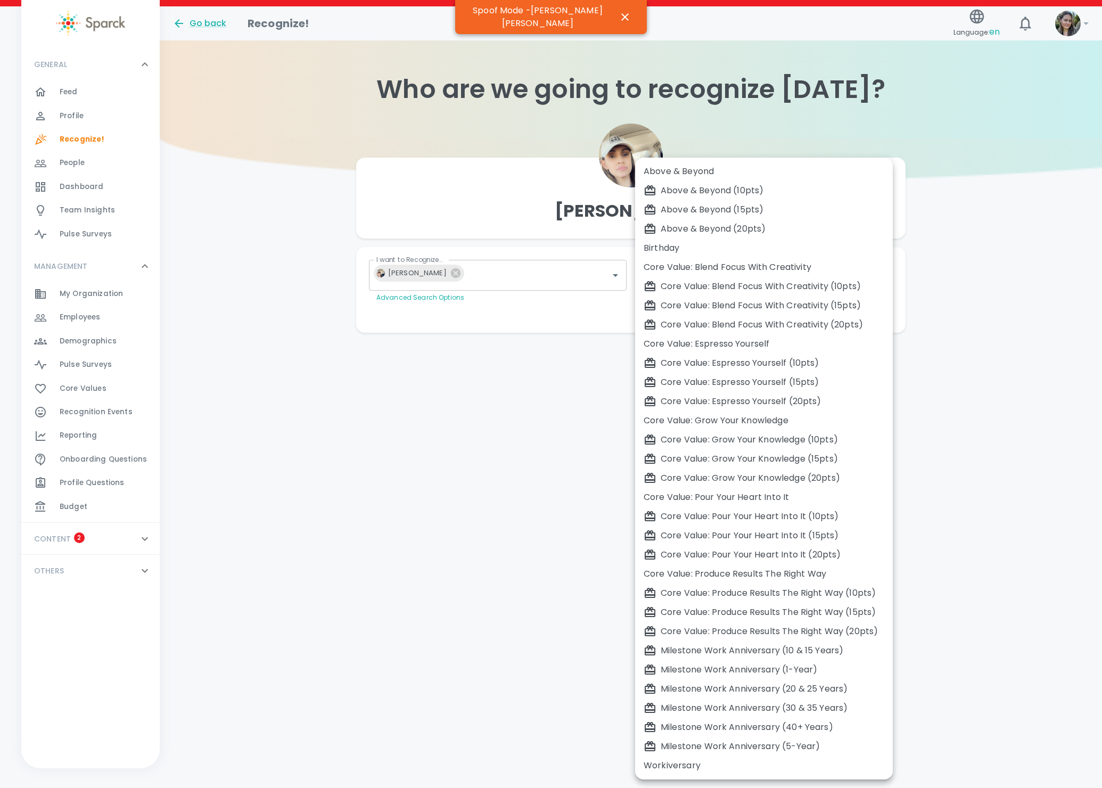
drag, startPoint x: 529, startPoint y: 378, endPoint x: 474, endPoint y: 344, distance: 64.3
click at [529, 377] on div at bounding box center [551, 394] width 1102 height 788
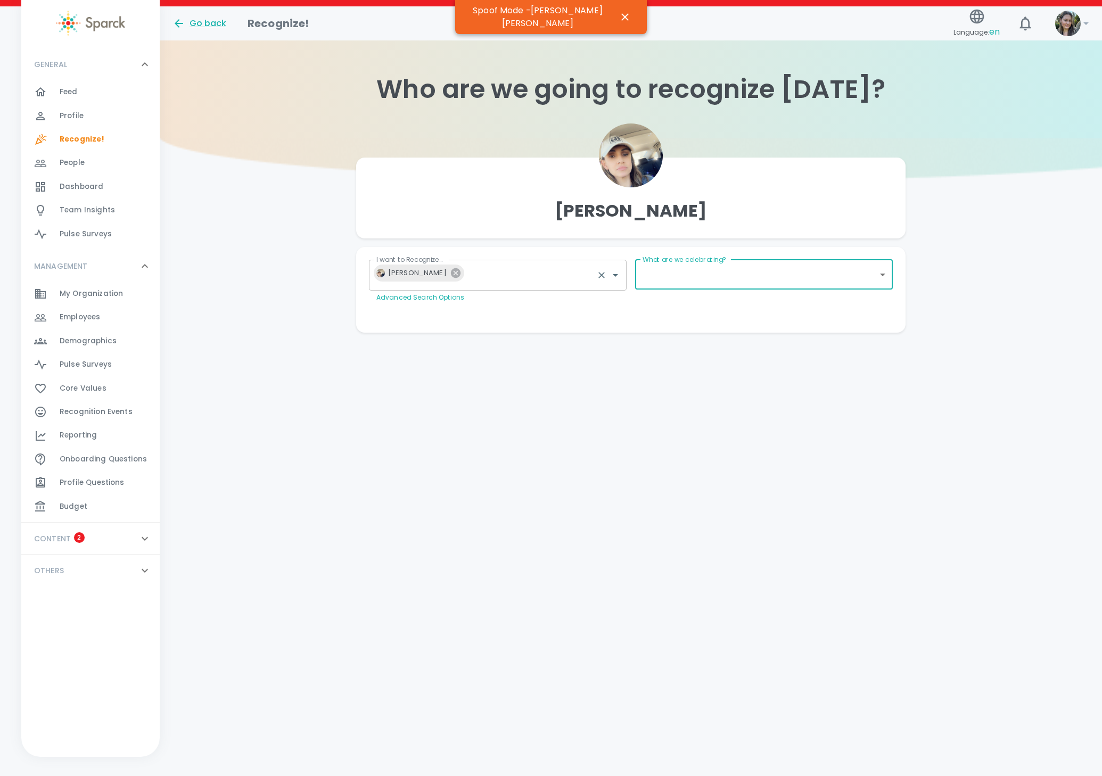
click at [451, 272] on icon at bounding box center [456, 273] width 10 height 10
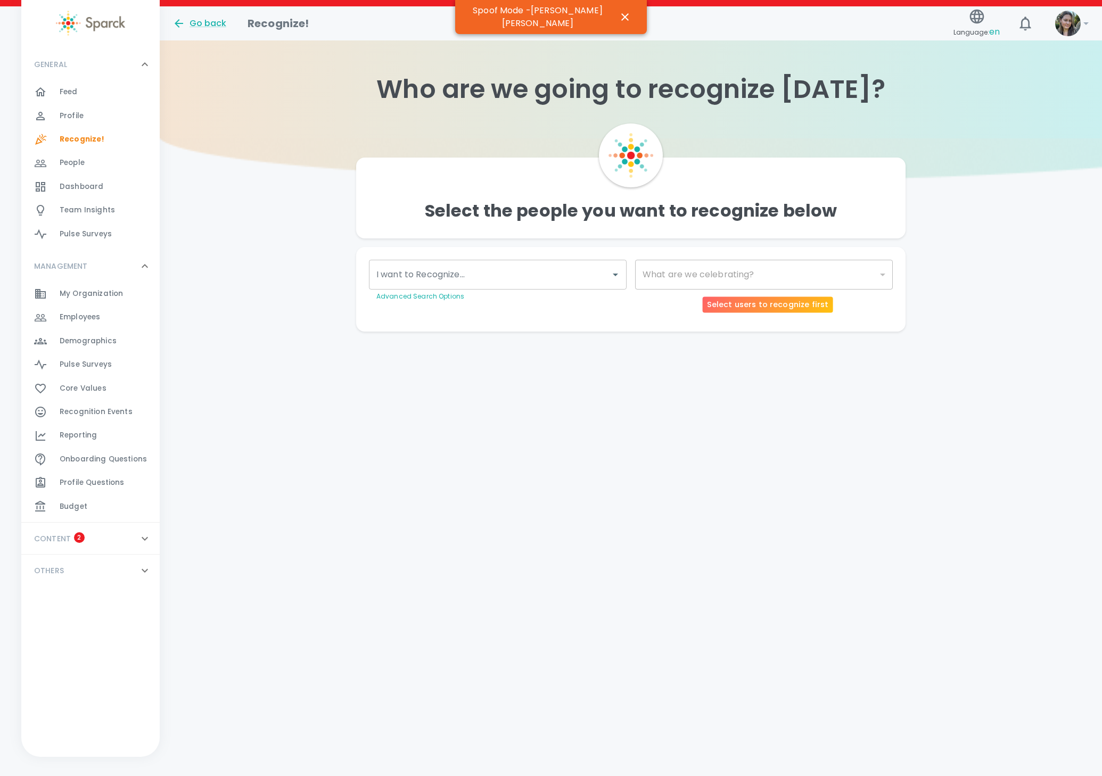
click at [443, 272] on input "I want to Recognize..." at bounding box center [490, 275] width 232 height 20
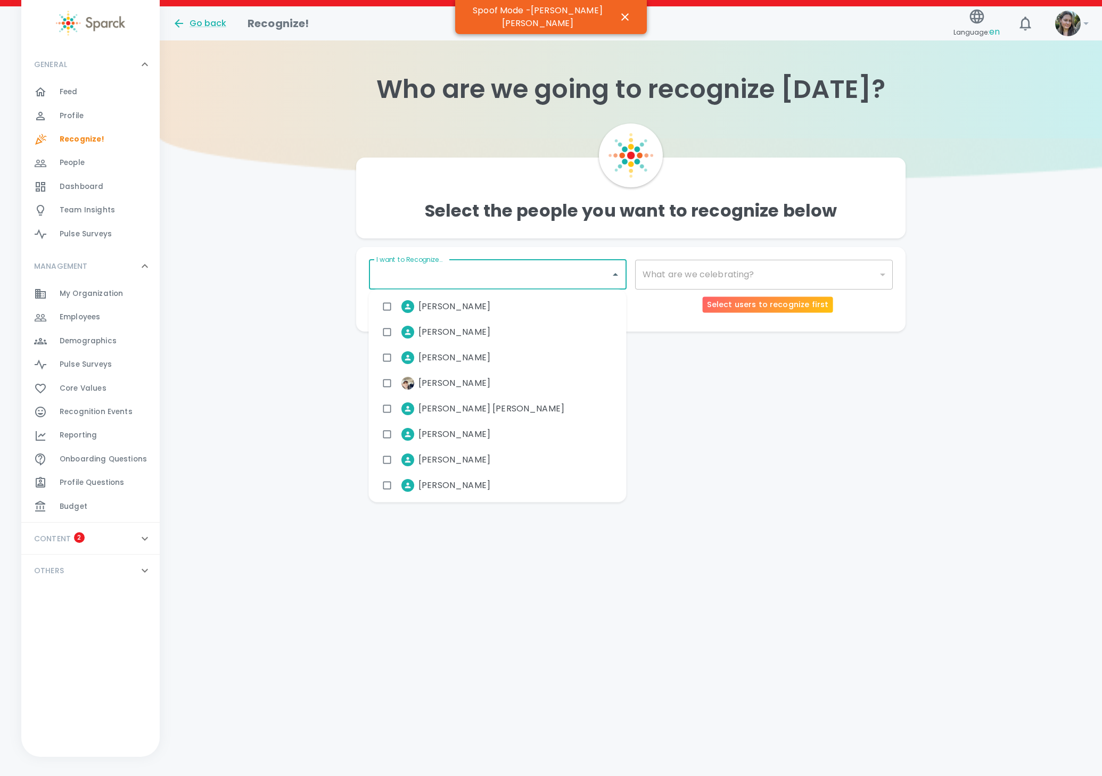
click at [284, 242] on div "Select the people you want to recognize below I want to Recognize... I want to …" at bounding box center [631, 234] width 942 height 193
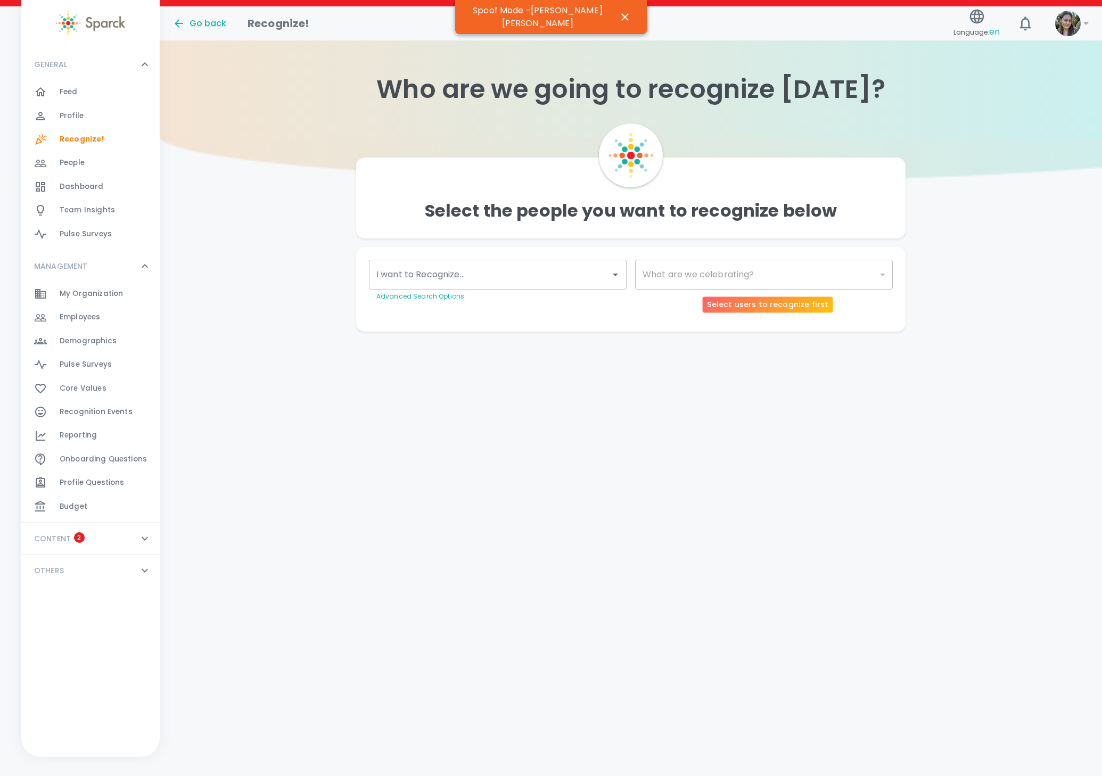
click at [78, 189] on span "Dashboard" at bounding box center [82, 186] width 44 height 11
